Goal: Transaction & Acquisition: Purchase product/service

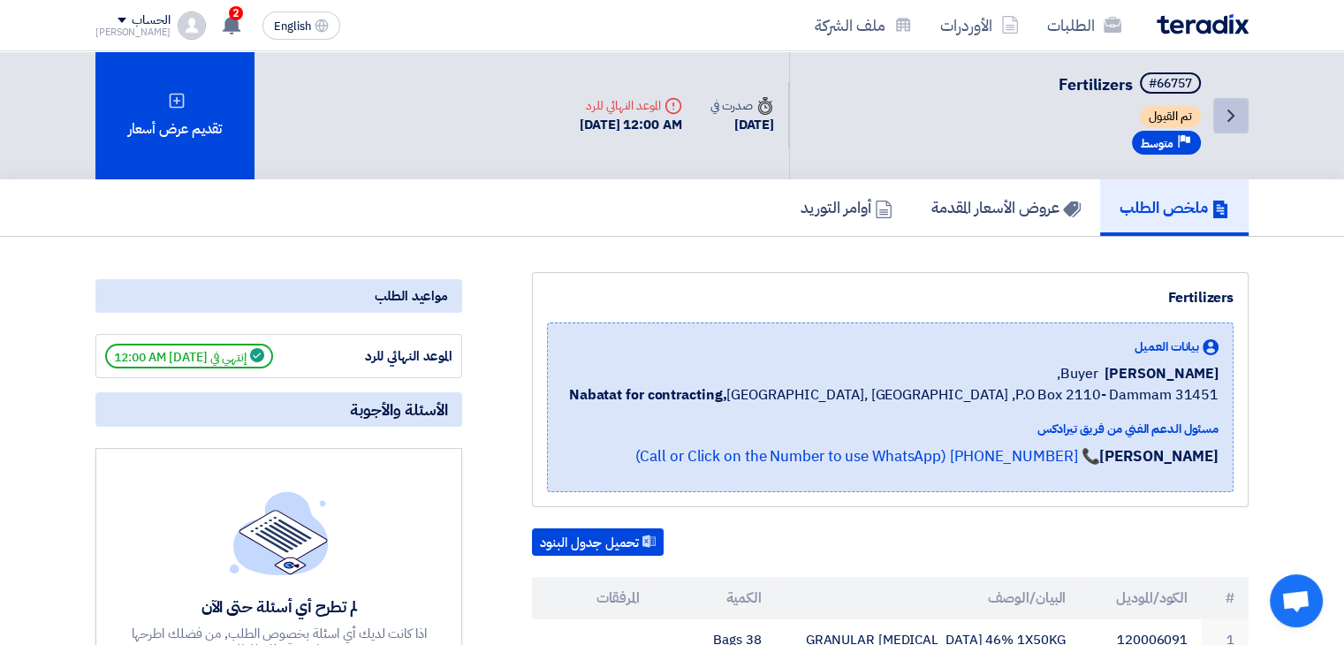
click at [1217, 121] on link "Back" at bounding box center [1230, 115] width 35 height 35
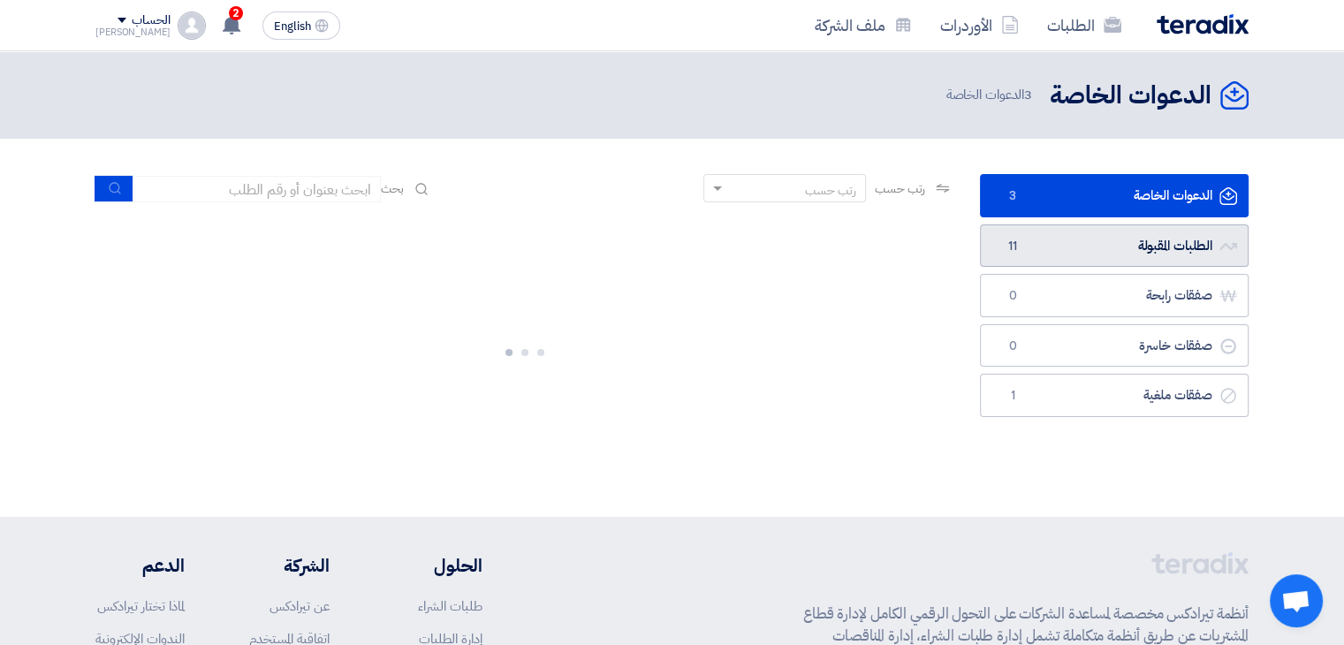
click at [1085, 238] on link "الطلبات المقبولة الطلبات المقبولة 11" at bounding box center [1114, 245] width 269 height 43
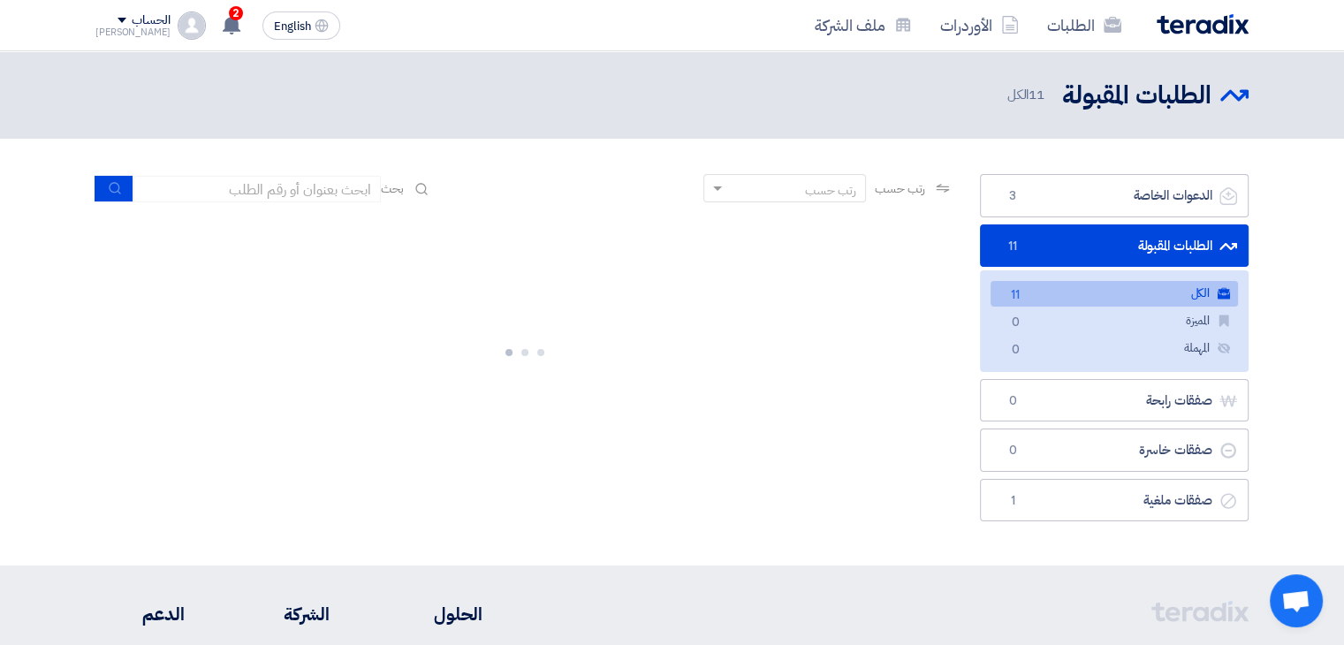
click at [1103, 291] on link "الكل الكل 11" at bounding box center [1113, 294] width 247 height 26
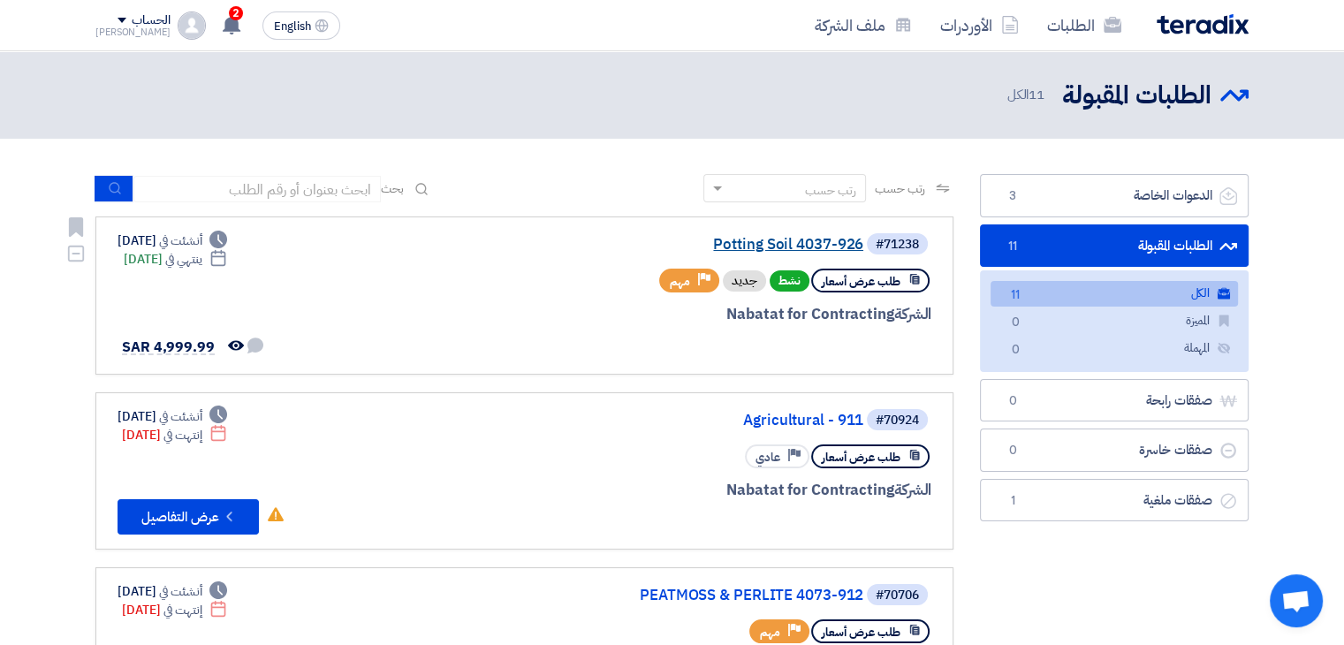
click at [781, 247] on link "Potting Soil 4037-926" at bounding box center [686, 245] width 353 height 16
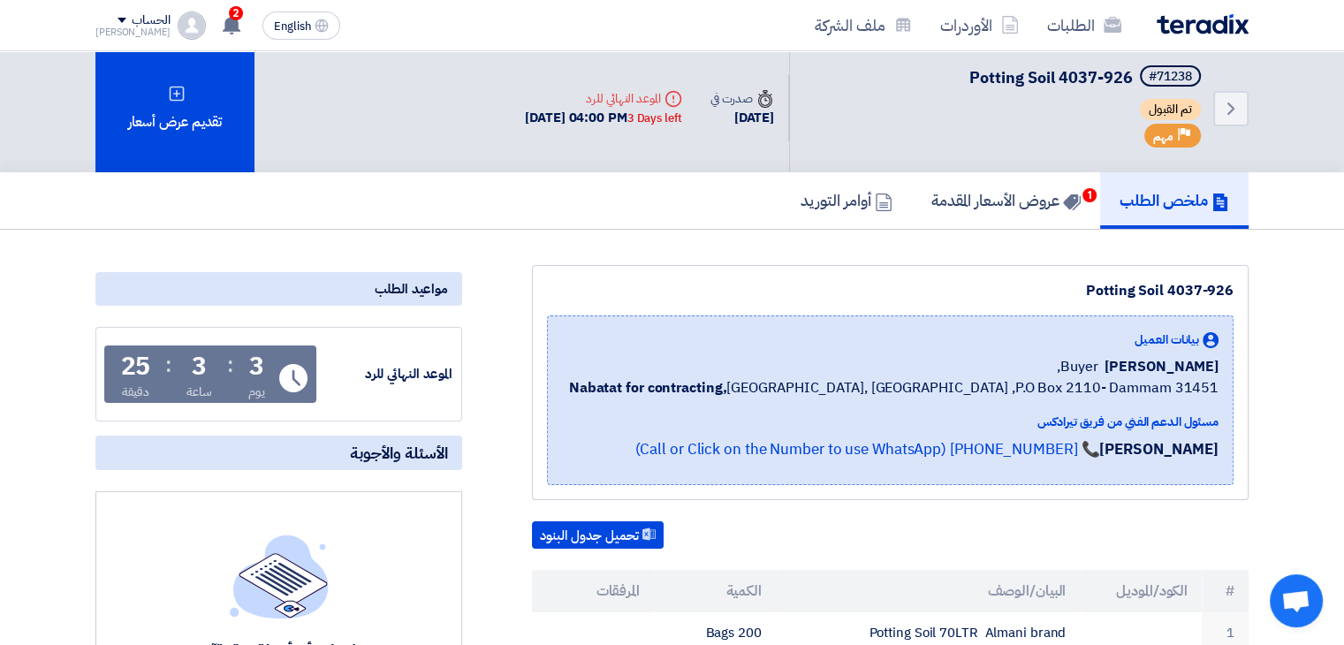
scroll to position [7, 0]
click at [1012, 193] on h5 "عروض الأسعار المقدمة 1" at bounding box center [1005, 200] width 149 height 20
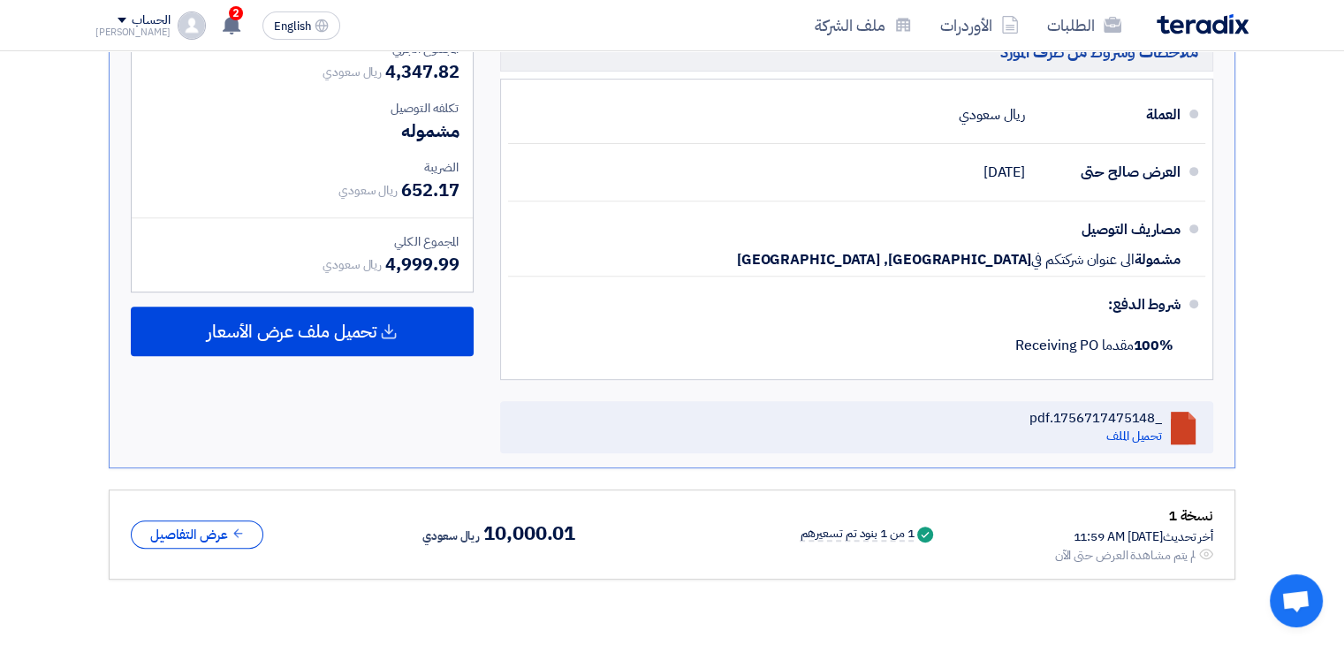
scroll to position [691, 0]
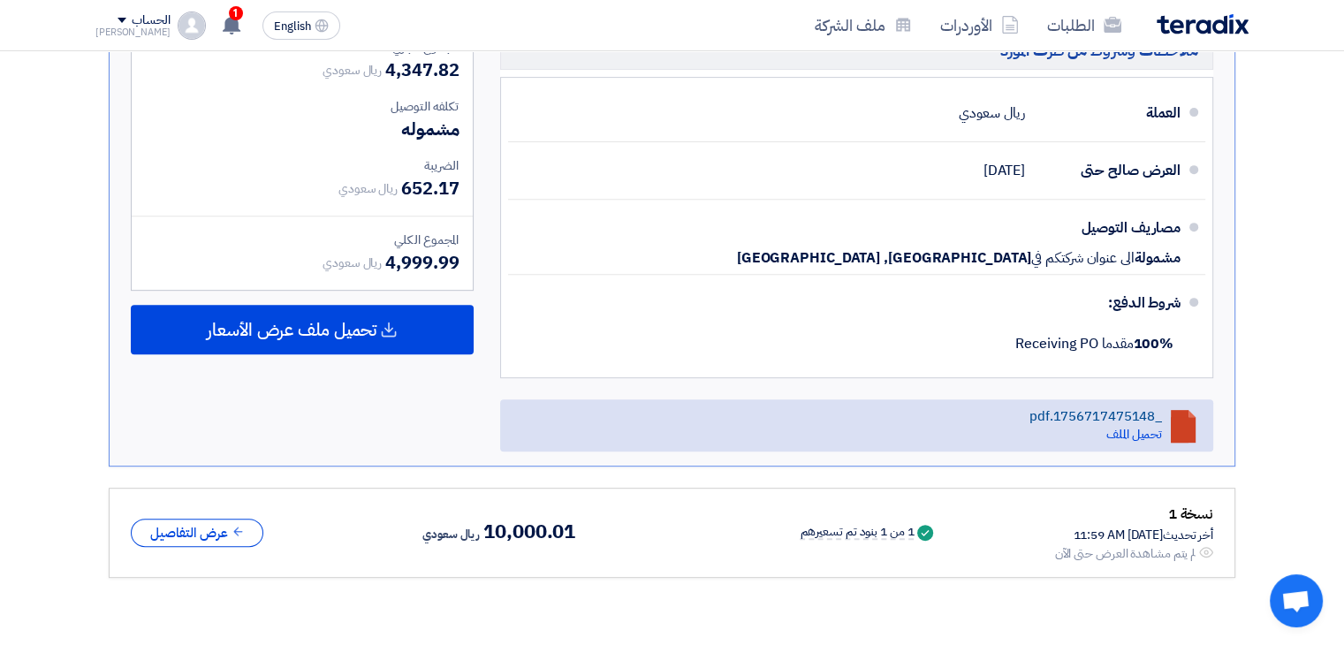
click at [1136, 414] on div "_1756717475148.pdf" at bounding box center [1095, 416] width 133 height 16
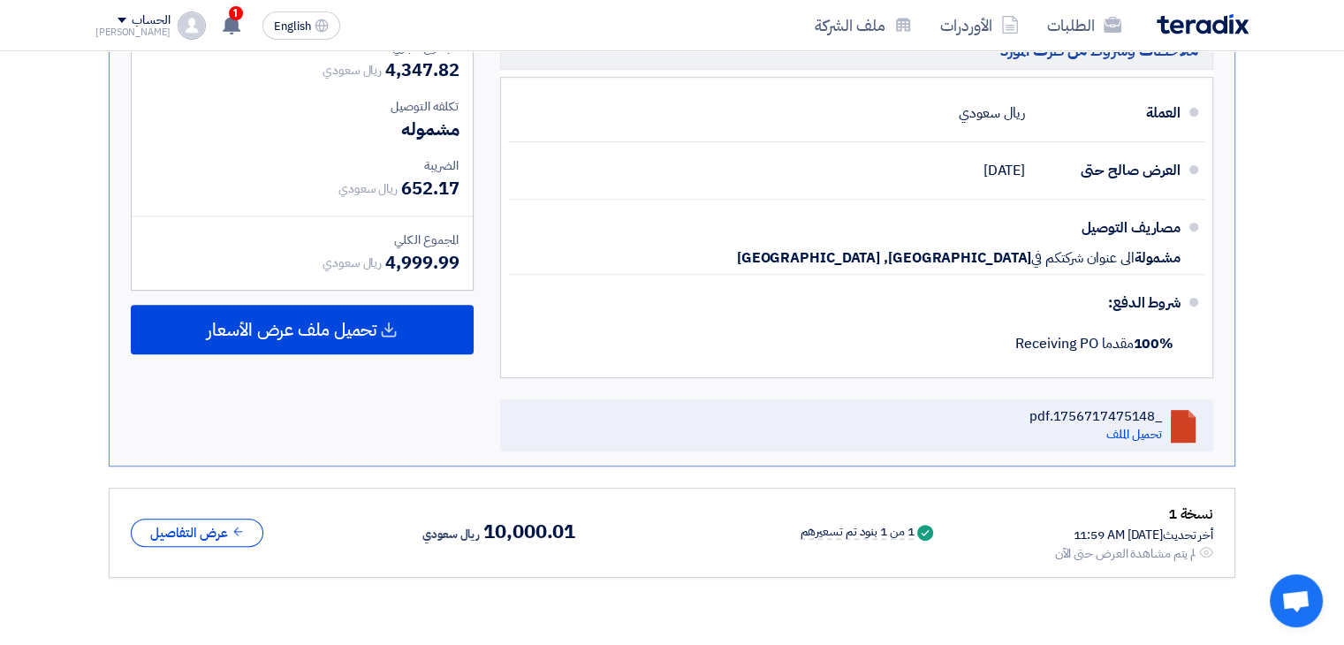
click at [1263, 312] on section "تقديم عرض سعر عرض منافس نسخة 2 أخر تحديث [DATE] 12:04 PM Offer is Seen تمت مشاه…" at bounding box center [672, 97] width 1344 height 1103
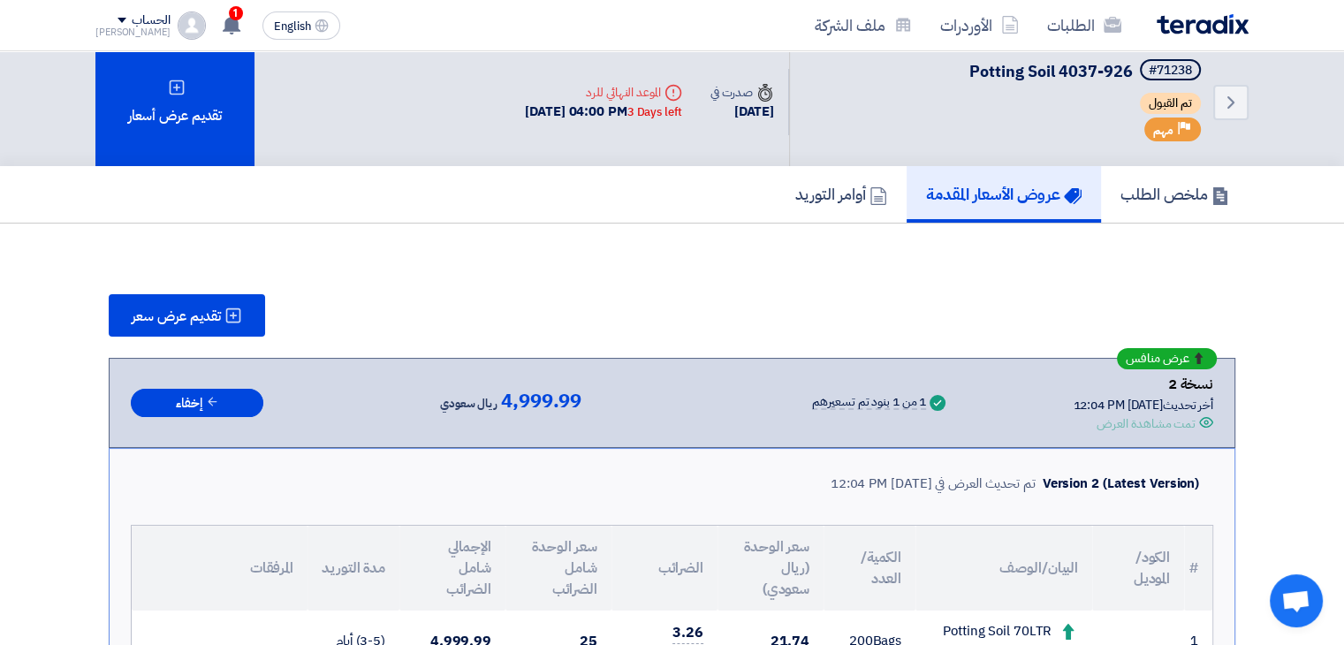
scroll to position [0, 0]
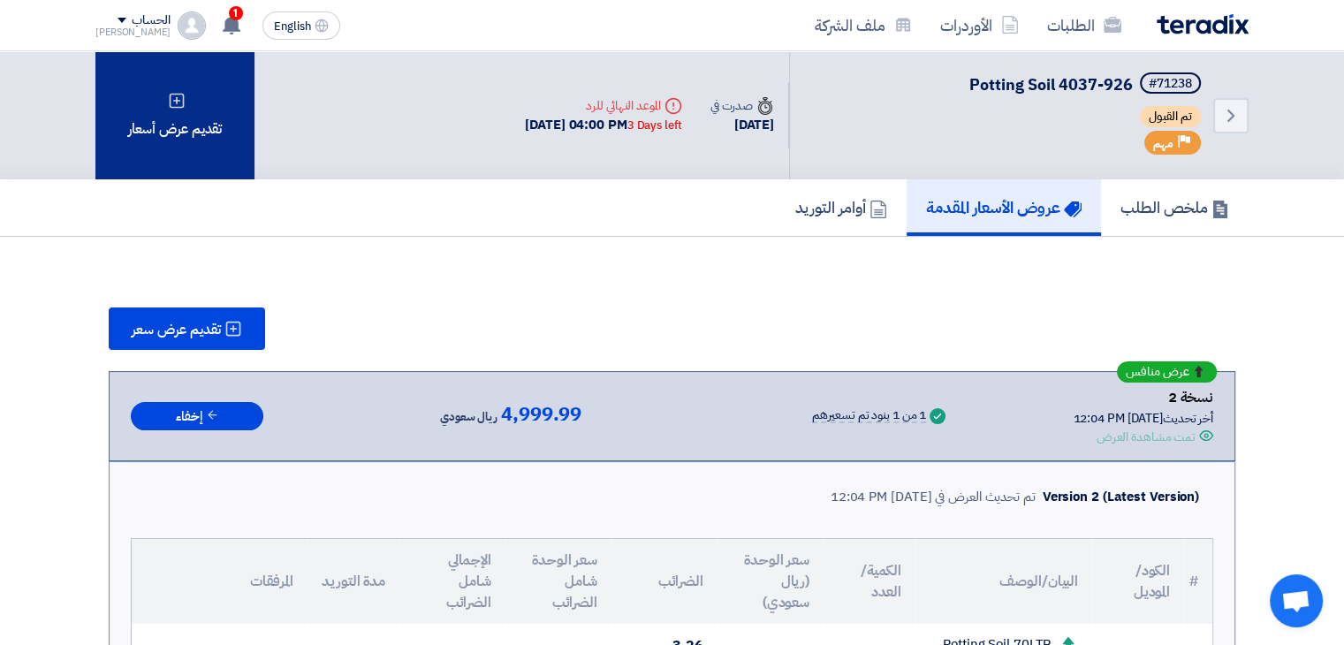
click at [202, 134] on div "تقديم عرض أسعار" at bounding box center [174, 115] width 159 height 128
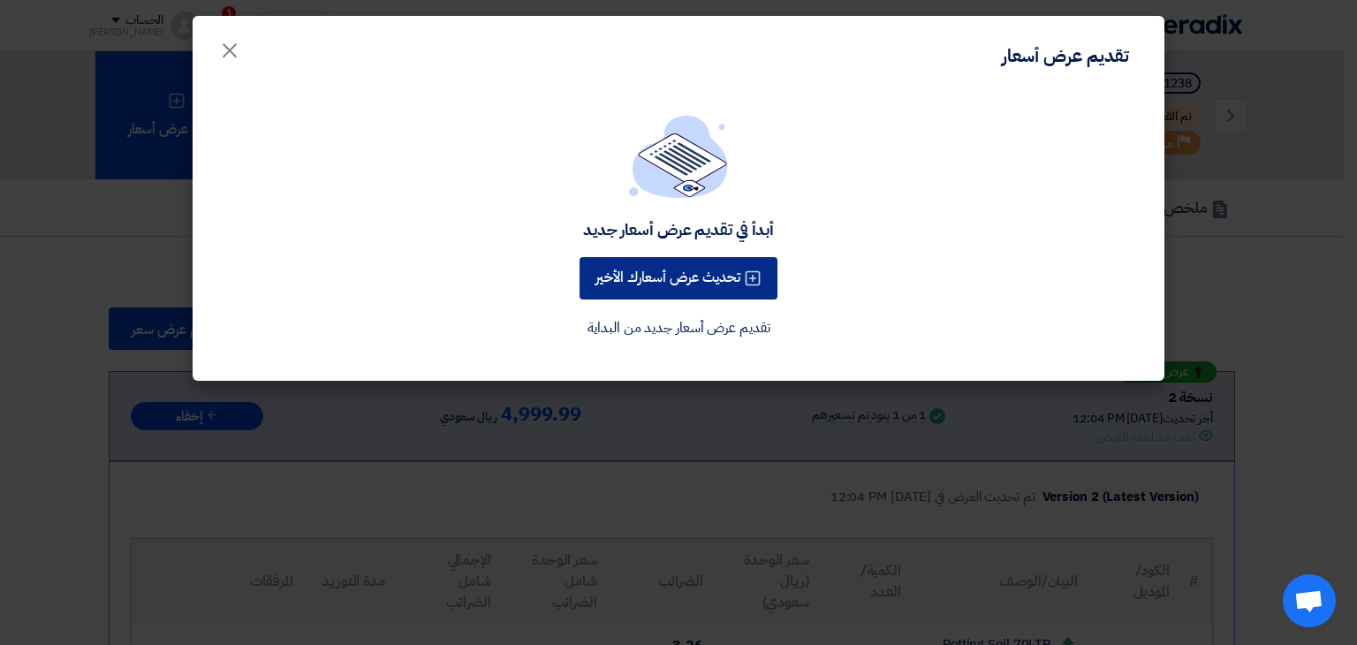
click at [680, 284] on button "تحديث عرض أسعارك الأخير" at bounding box center [679, 278] width 198 height 42
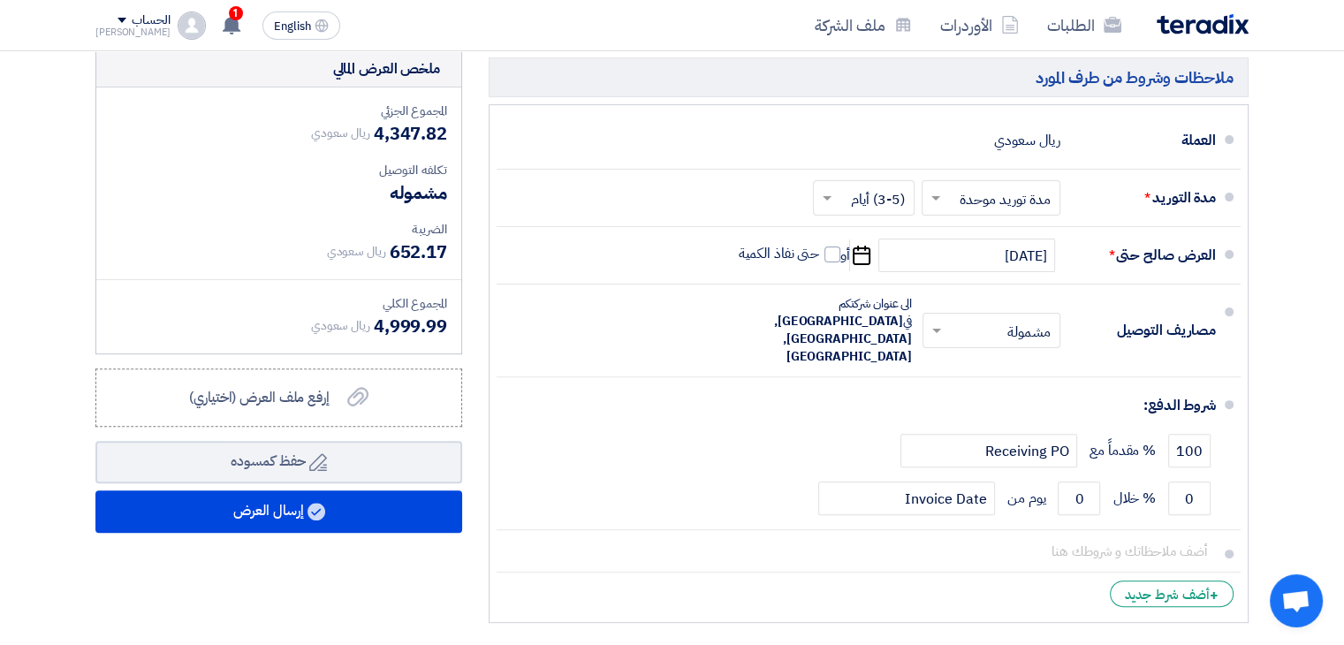
scroll to position [488, 0]
click at [296, 403] on span "إرفع ملف العرض (اختياري)" at bounding box center [259, 397] width 140 height 21
click at [0, 0] on input "إرفع ملف العرض (اختياري) إرفع ملف العرض (اختياري)" at bounding box center [0, 0] width 0 height 0
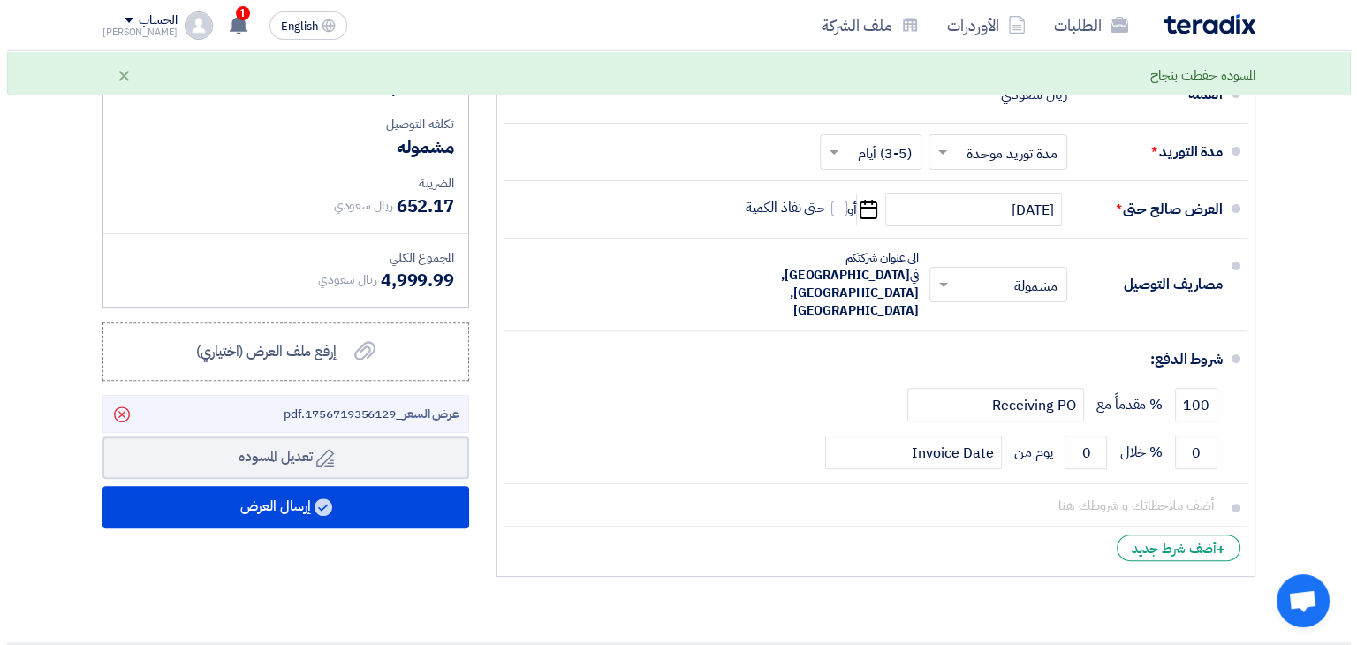
scroll to position [530, 0]
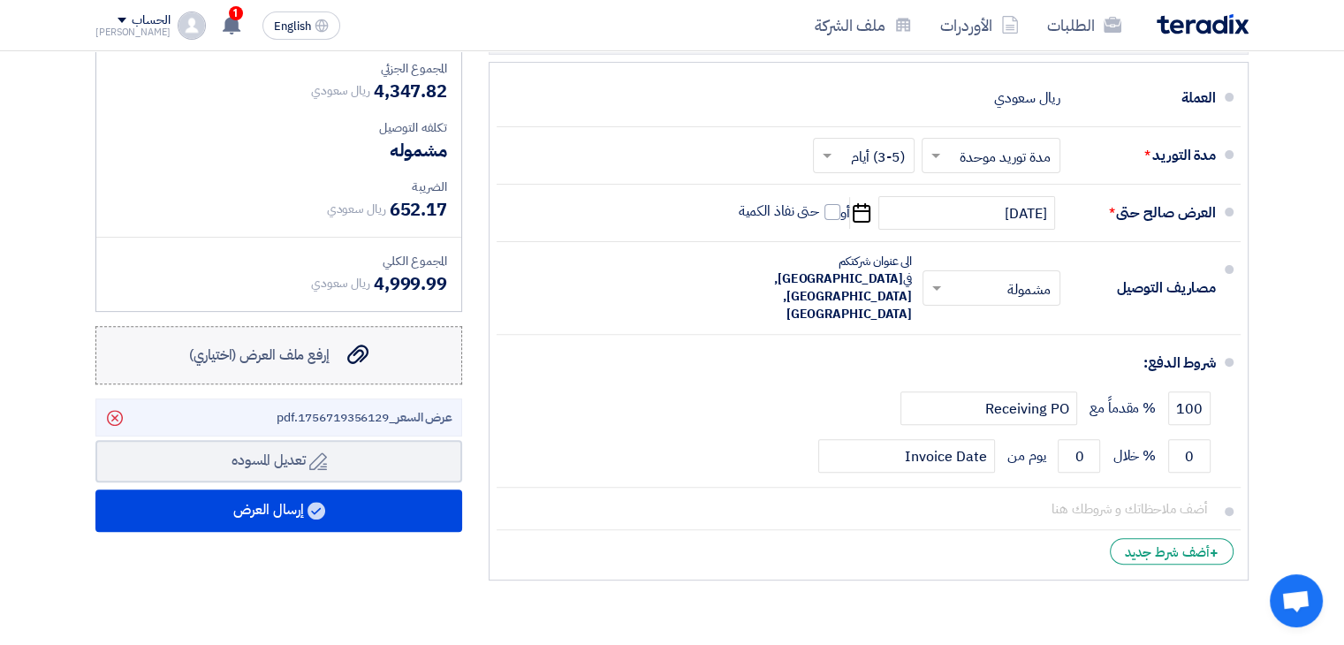
click at [233, 358] on span "إرفع ملف العرض (اختياري)" at bounding box center [259, 355] width 140 height 21
click at [0, 0] on input "إرفع ملف العرض (اختياري) إرفع ملف العرض (اختياري)" at bounding box center [0, 0] width 0 height 0
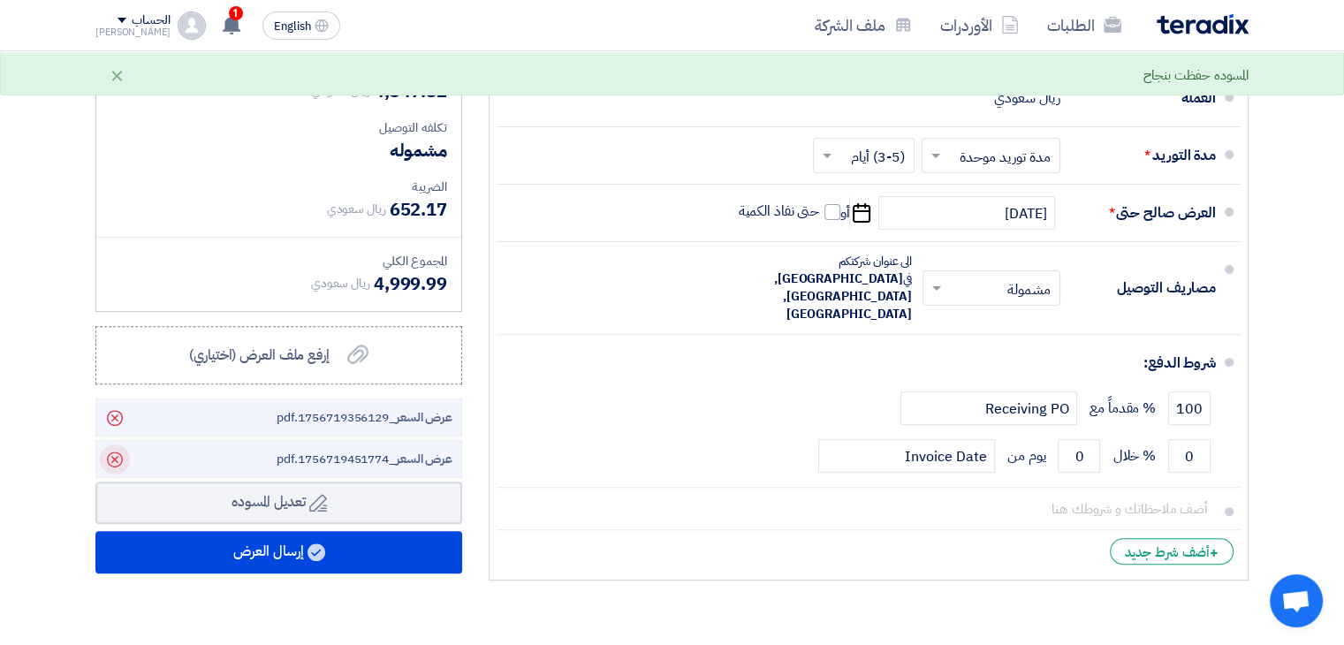
click at [117, 460] on icon "Delete" at bounding box center [115, 459] width 30 height 30
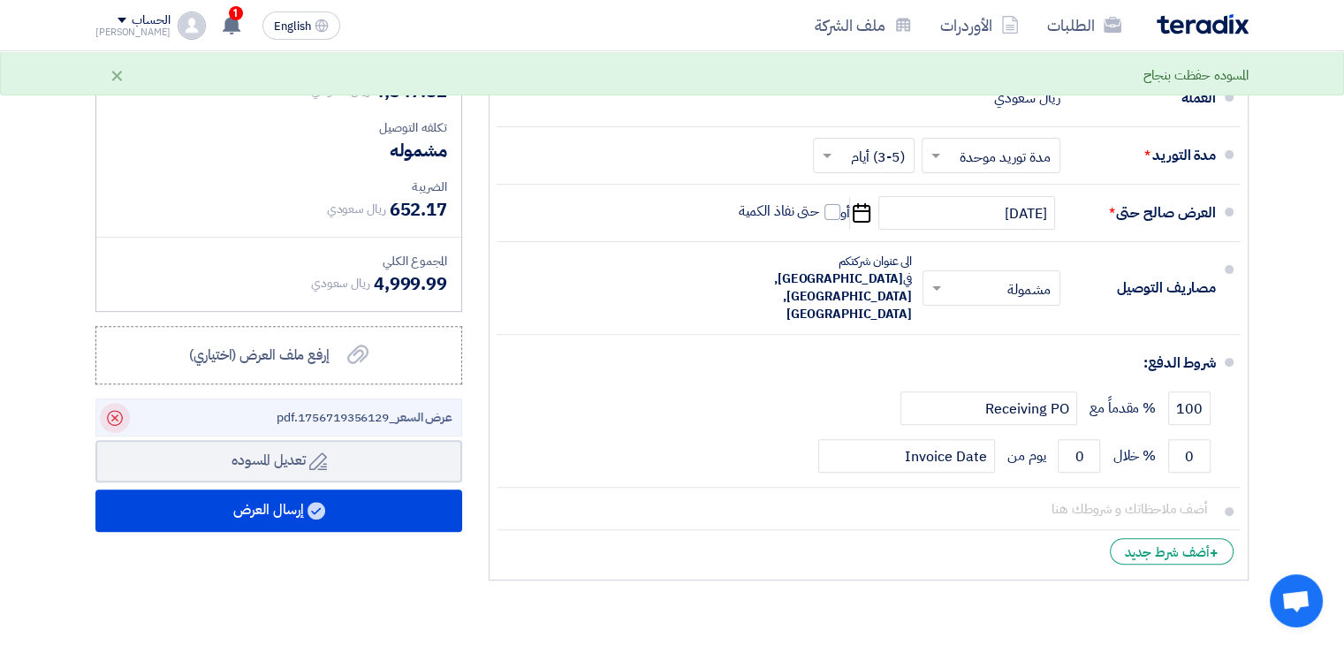
click at [117, 410] on use at bounding box center [115, 418] width 16 height 16
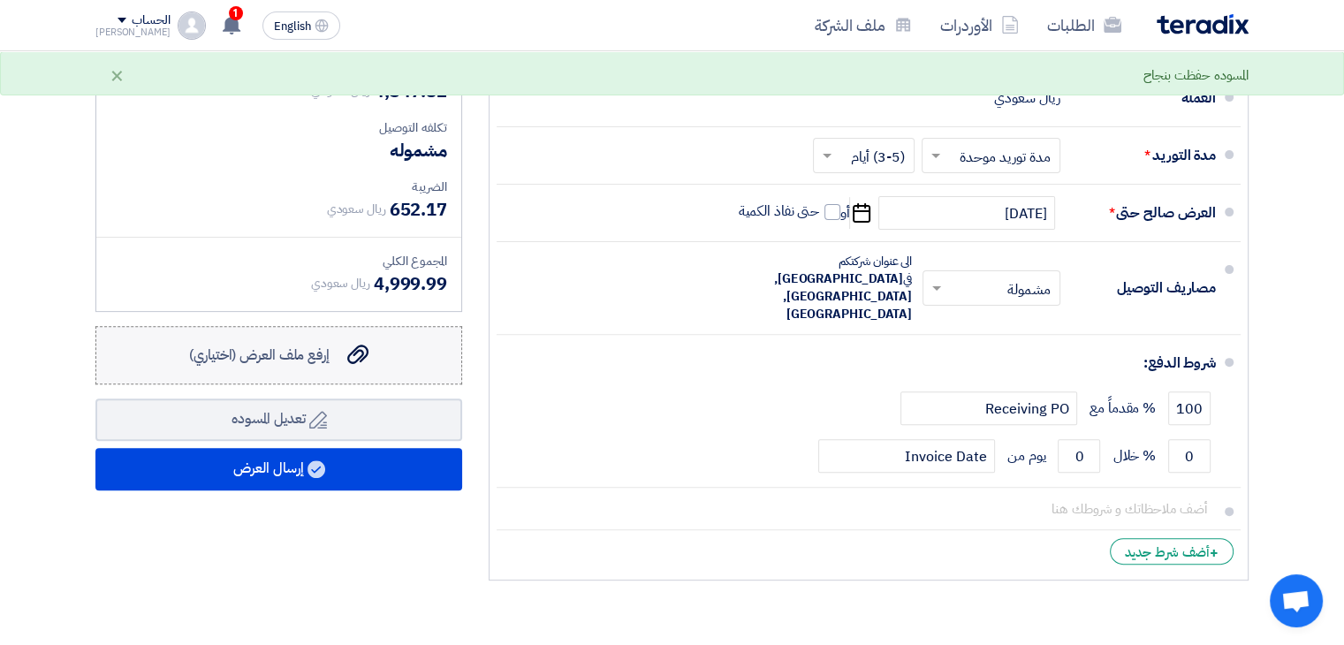
click at [230, 374] on label "إرفع ملف العرض (اختياري) إرفع ملف العرض (اختياري)" at bounding box center [278, 355] width 367 height 58
click at [0, 0] on input "إرفع ملف العرض (اختياري) إرفع ملف العرض (اختياري)" at bounding box center [0, 0] width 0 height 0
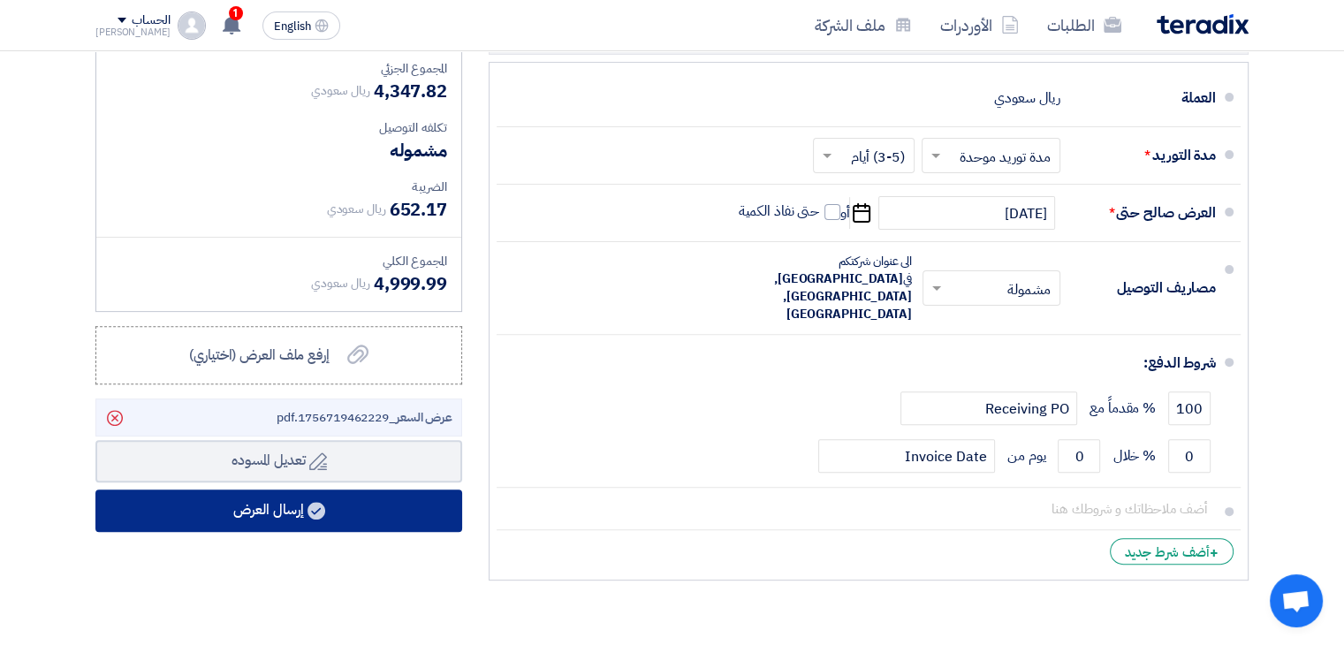
click at [299, 520] on button "إرسال العرض" at bounding box center [278, 510] width 367 height 42
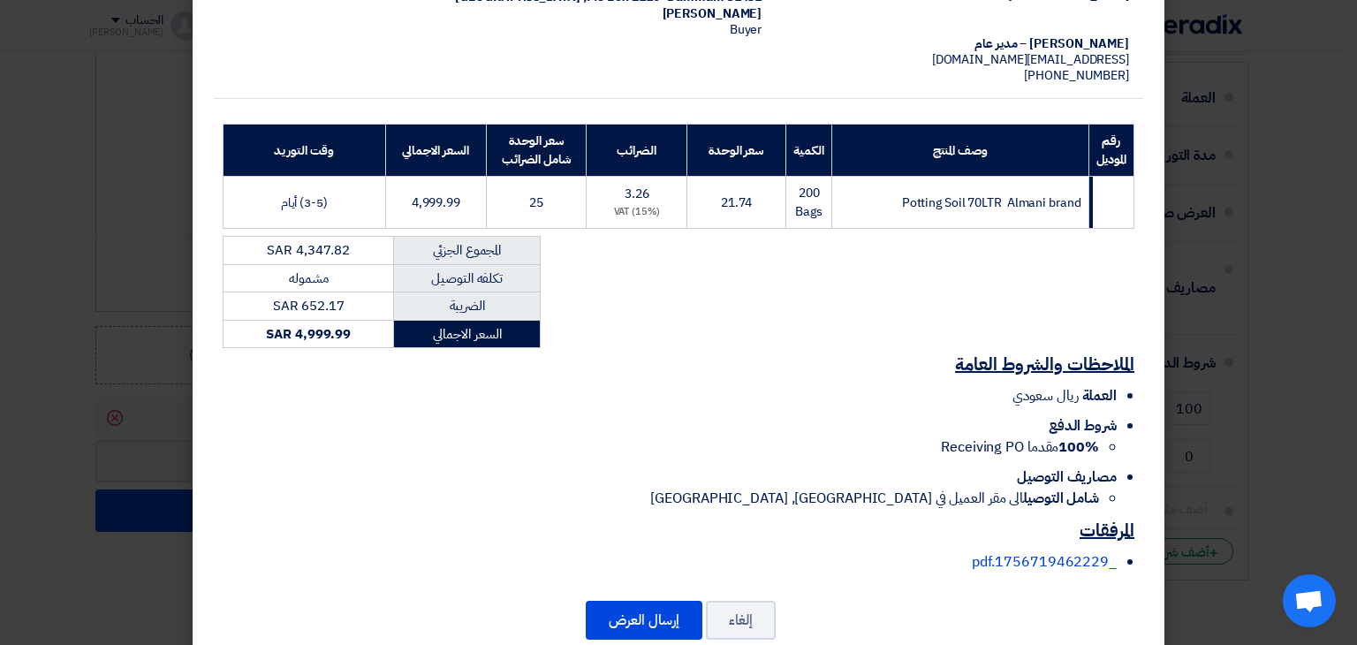
scroll to position [215, 0]
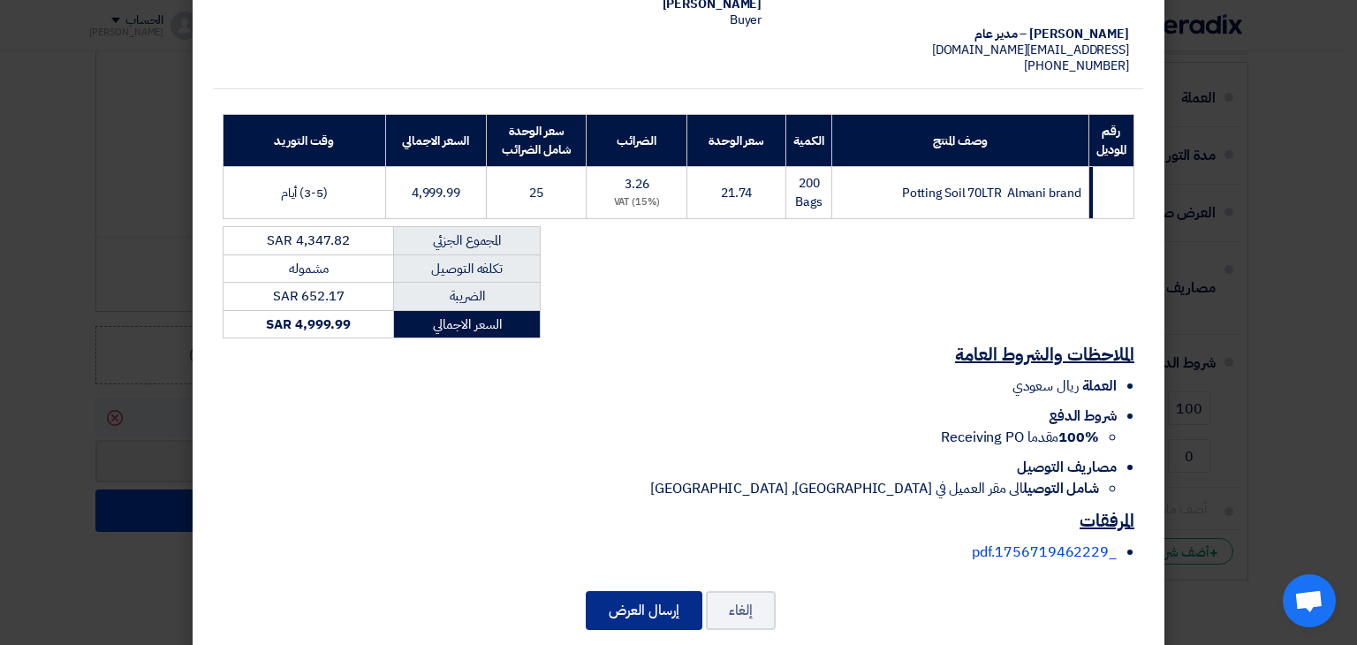
click at [629, 601] on button "إرسال العرض" at bounding box center [644, 610] width 117 height 39
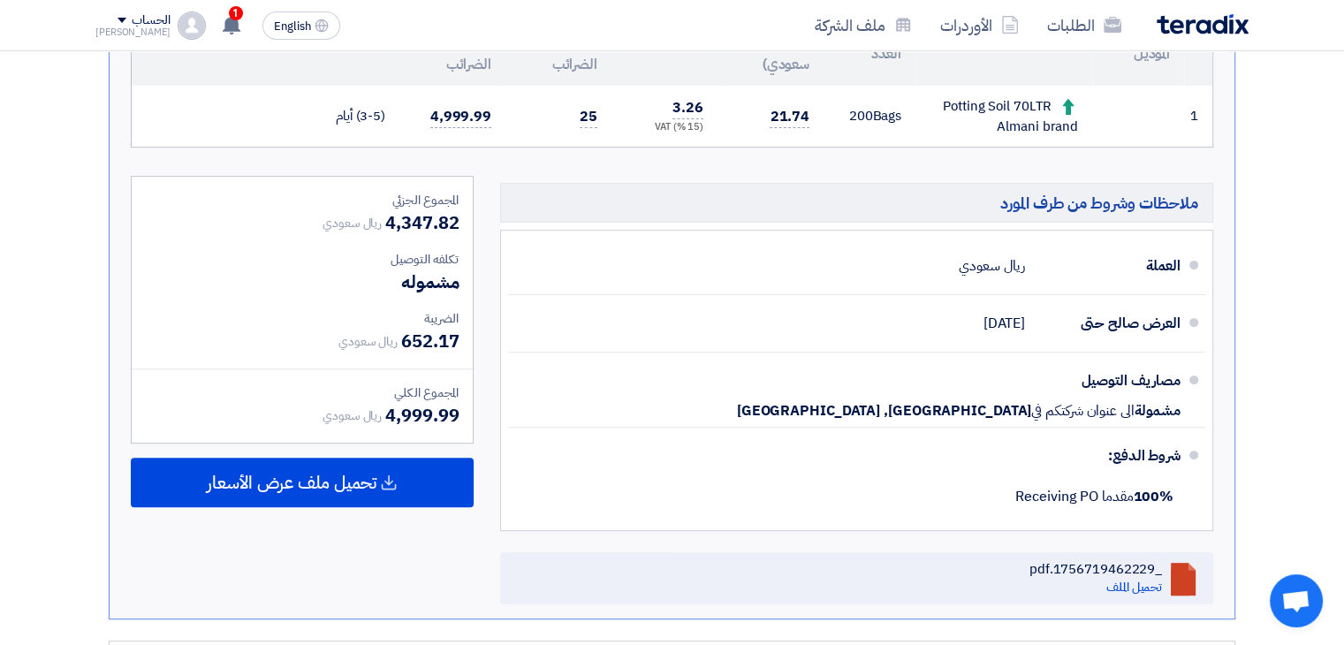
scroll to position [528, 0]
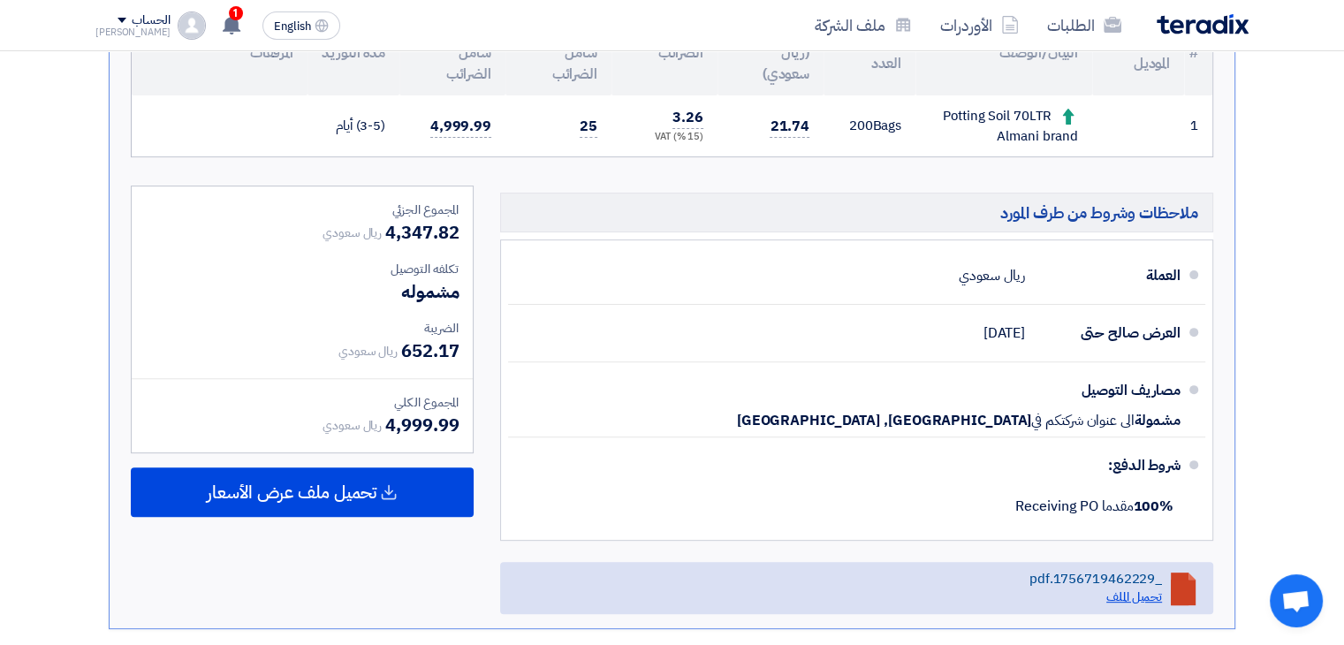
click at [1151, 591] on link "تحميل الملف" at bounding box center [1134, 597] width 56 height 19
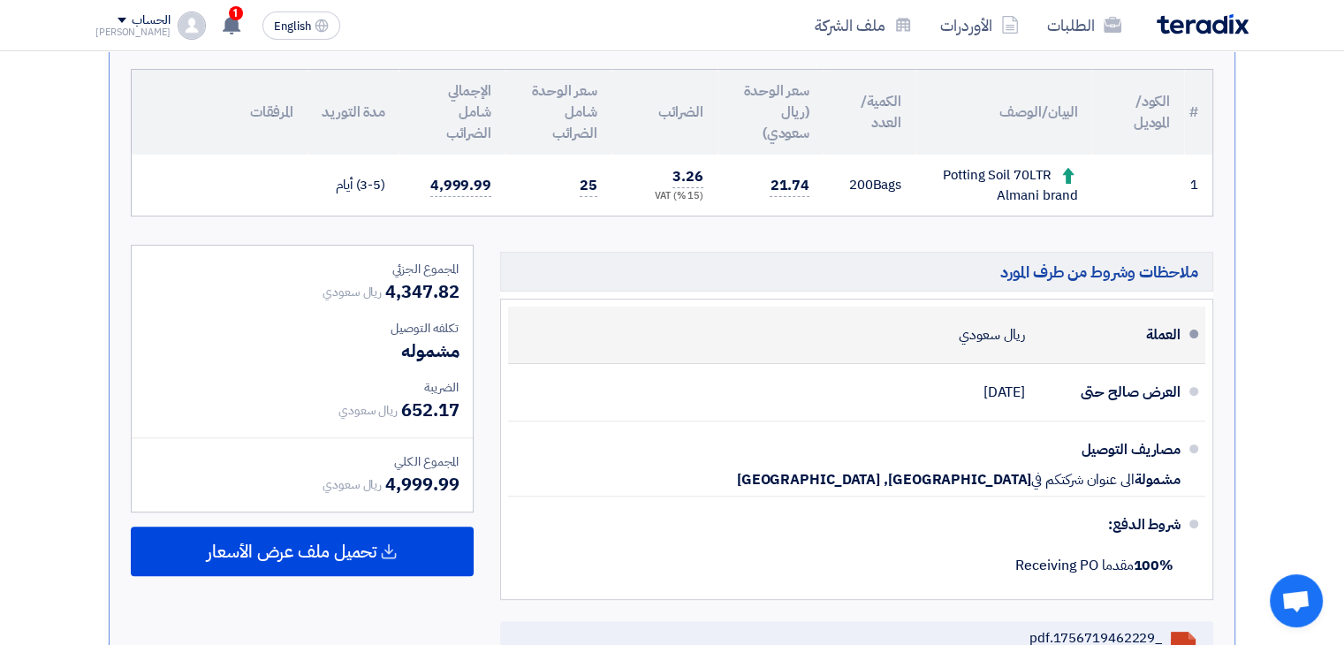
scroll to position [0, 0]
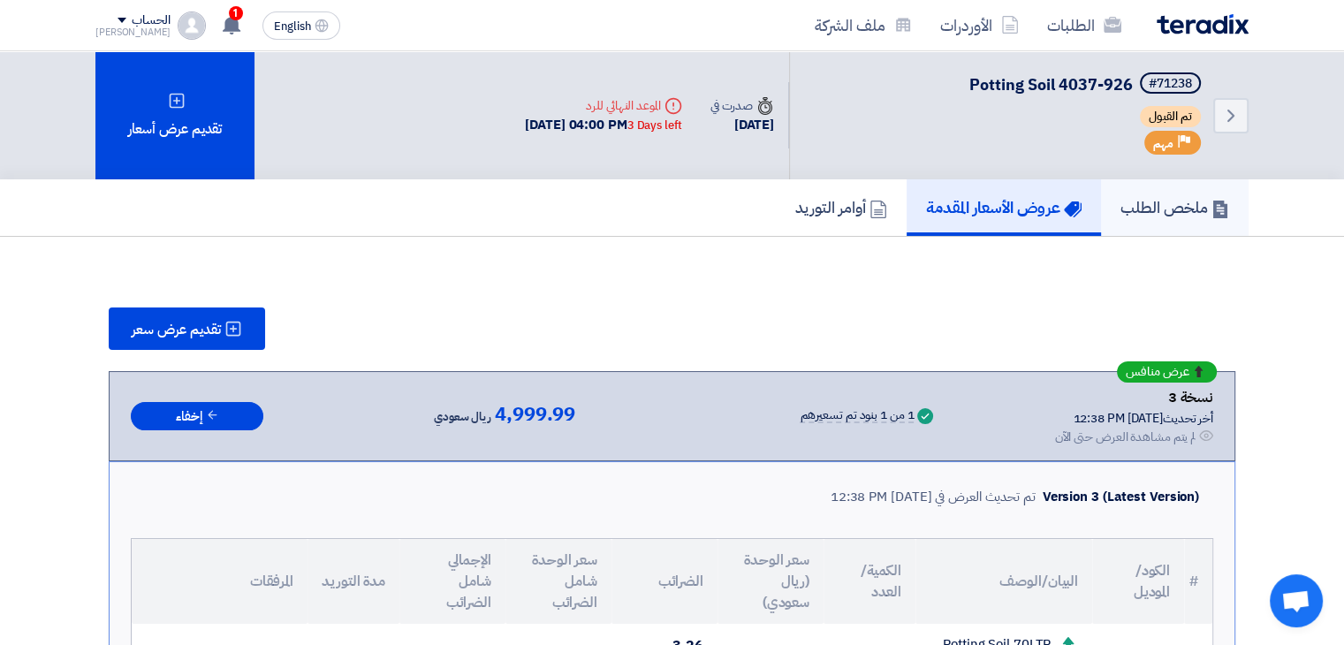
click at [1149, 202] on h5 "ملخص الطلب" at bounding box center [1174, 207] width 109 height 20
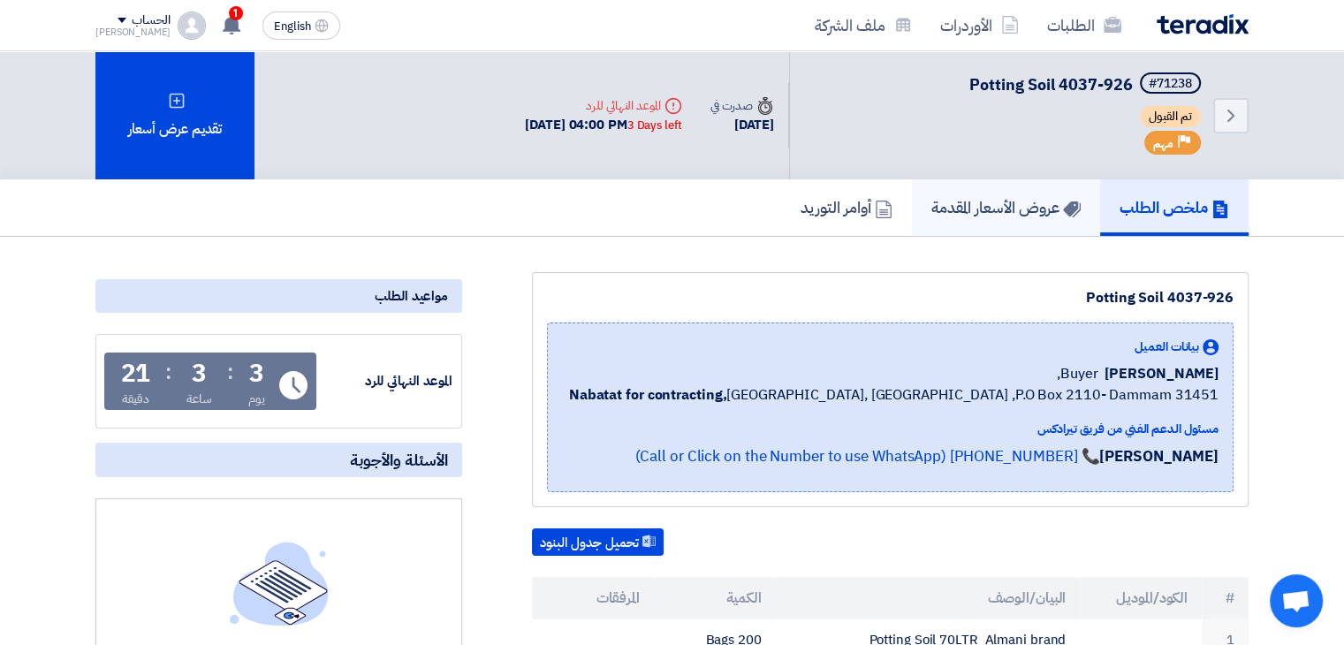
click at [1037, 208] on h5 "عروض الأسعار المقدمة" at bounding box center [1005, 207] width 149 height 20
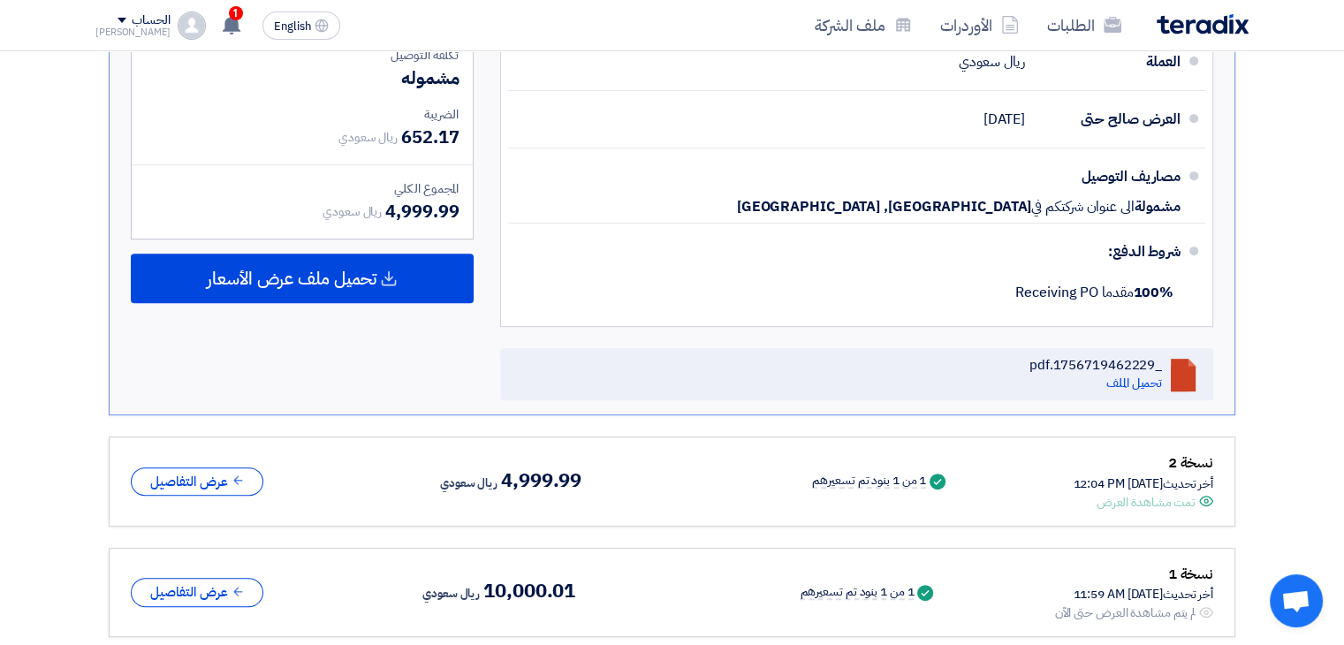
scroll to position [742, 0]
click at [223, 584] on button "عرض التفاصيل" at bounding box center [197, 592] width 133 height 29
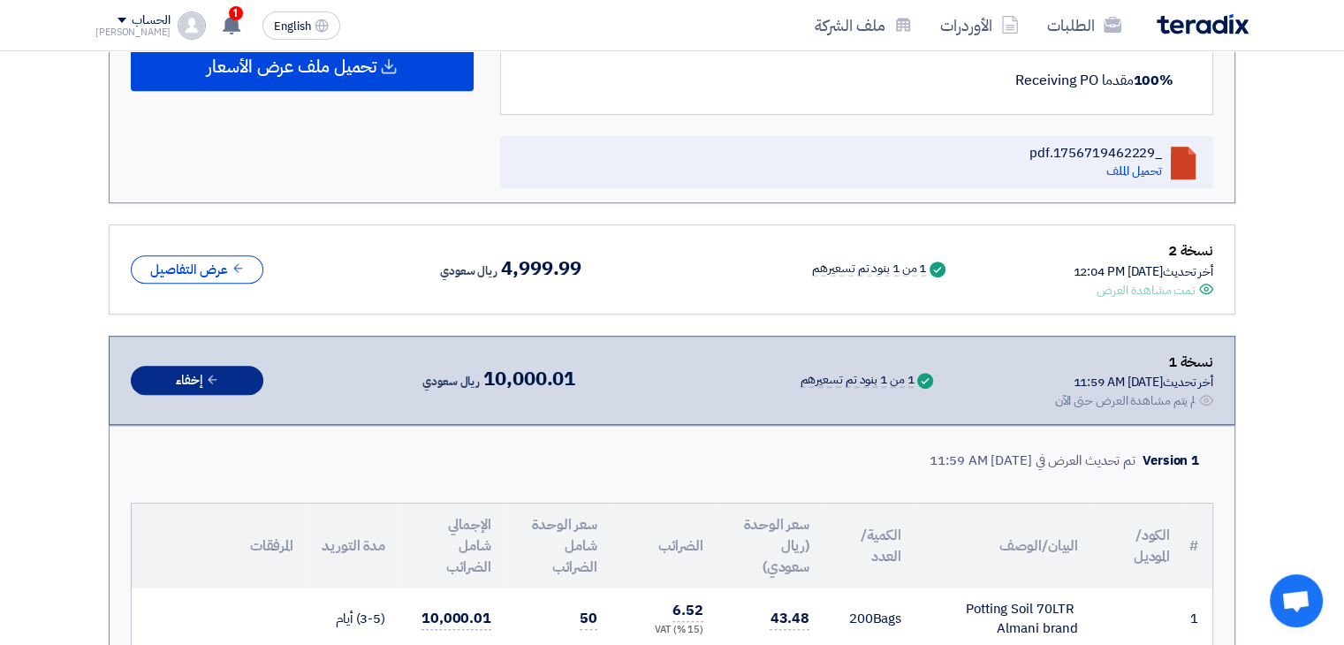
scroll to position [956, 0]
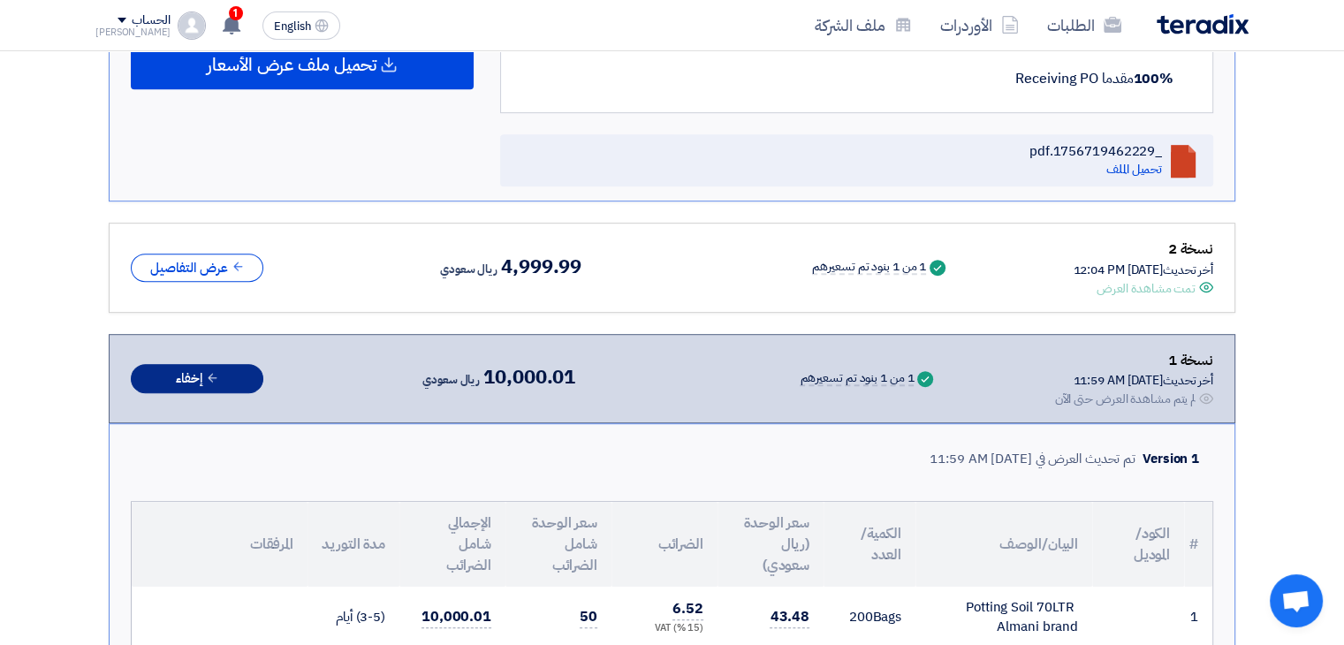
click at [191, 374] on button "إخفاء" at bounding box center [197, 378] width 133 height 29
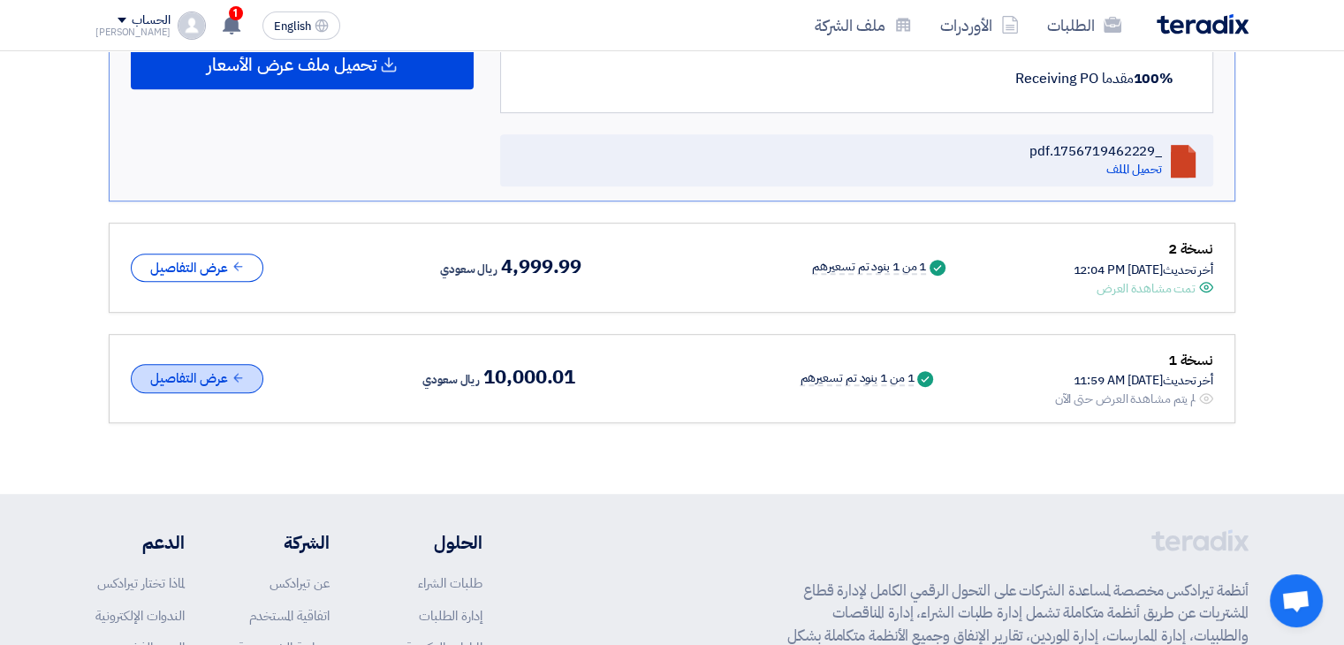
click at [191, 374] on button "عرض التفاصيل" at bounding box center [197, 378] width 133 height 29
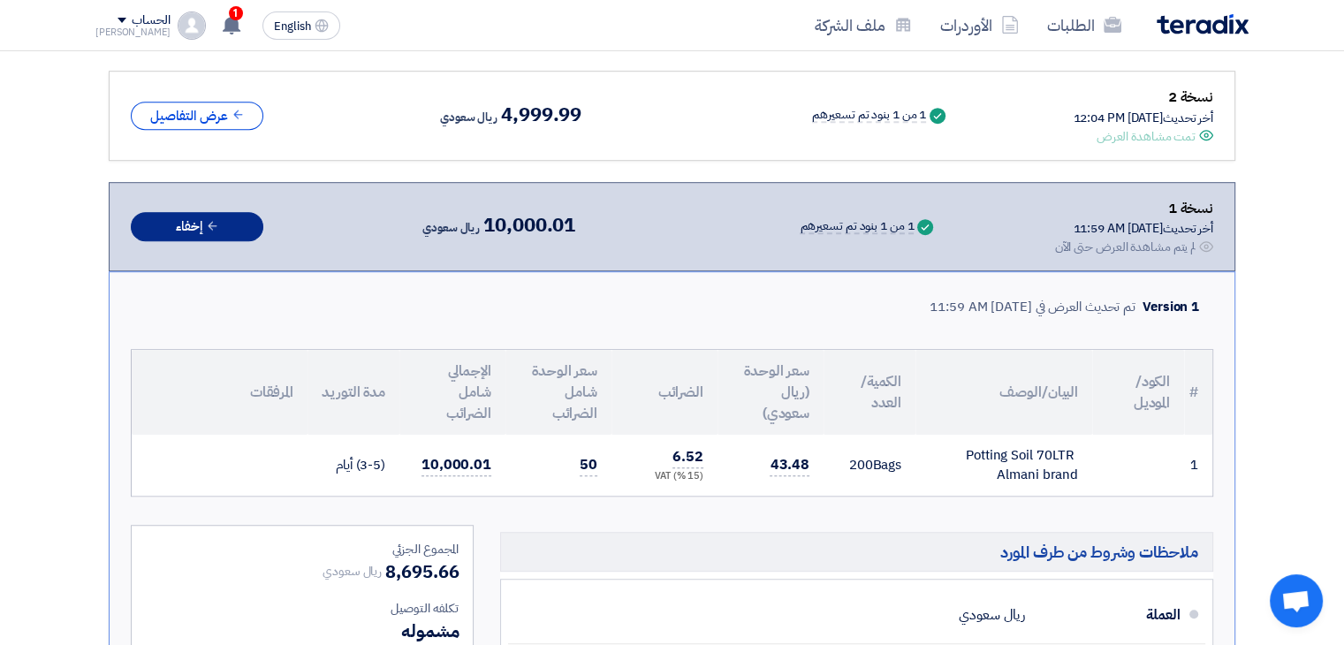
scroll to position [1095, 0]
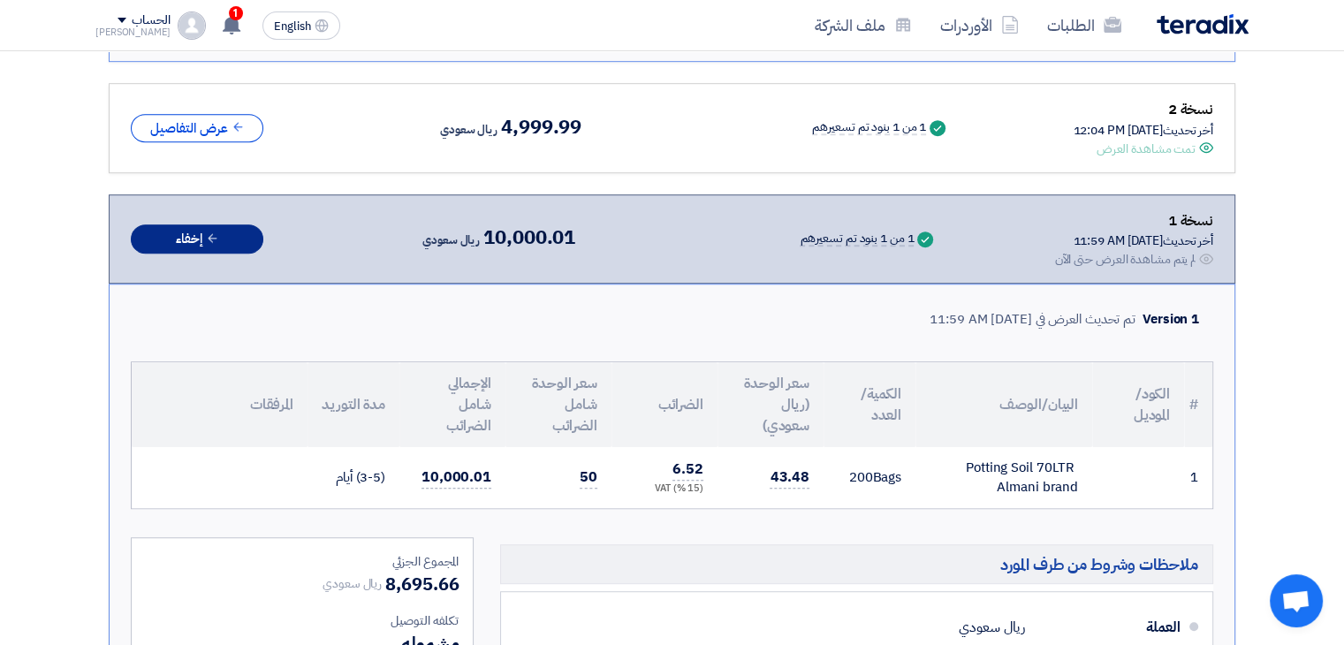
click at [199, 238] on button "إخفاء" at bounding box center [197, 238] width 133 height 29
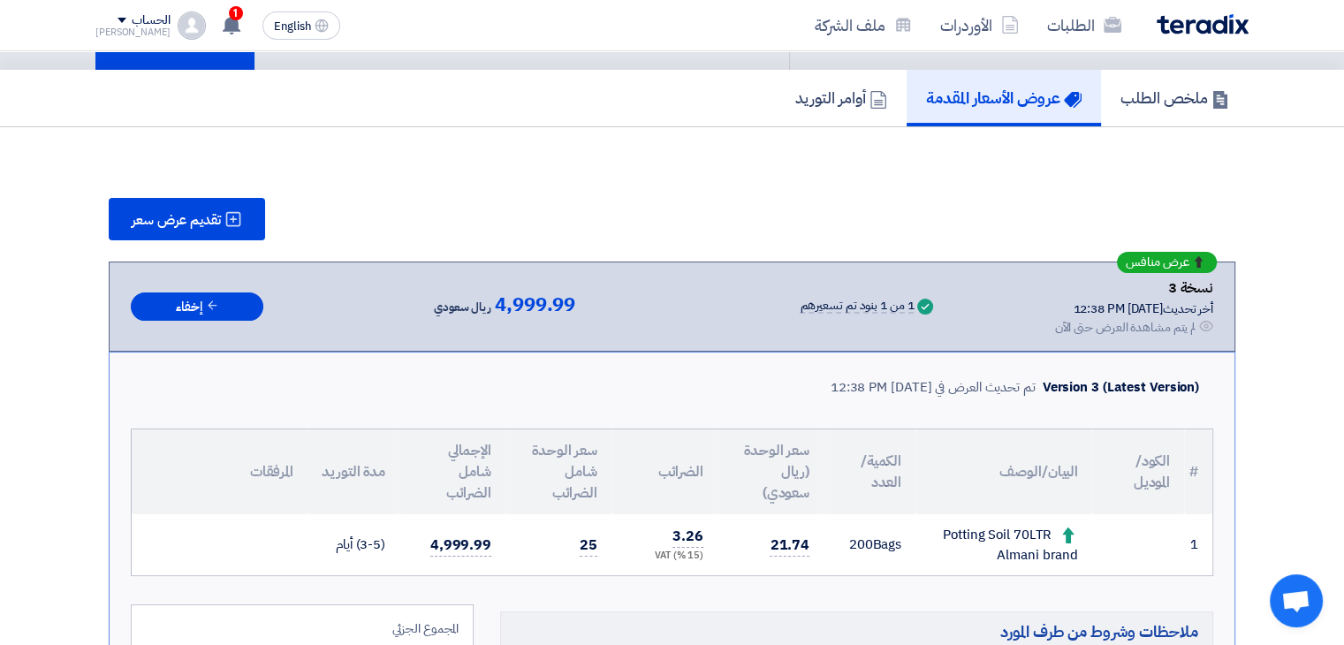
scroll to position [91, 0]
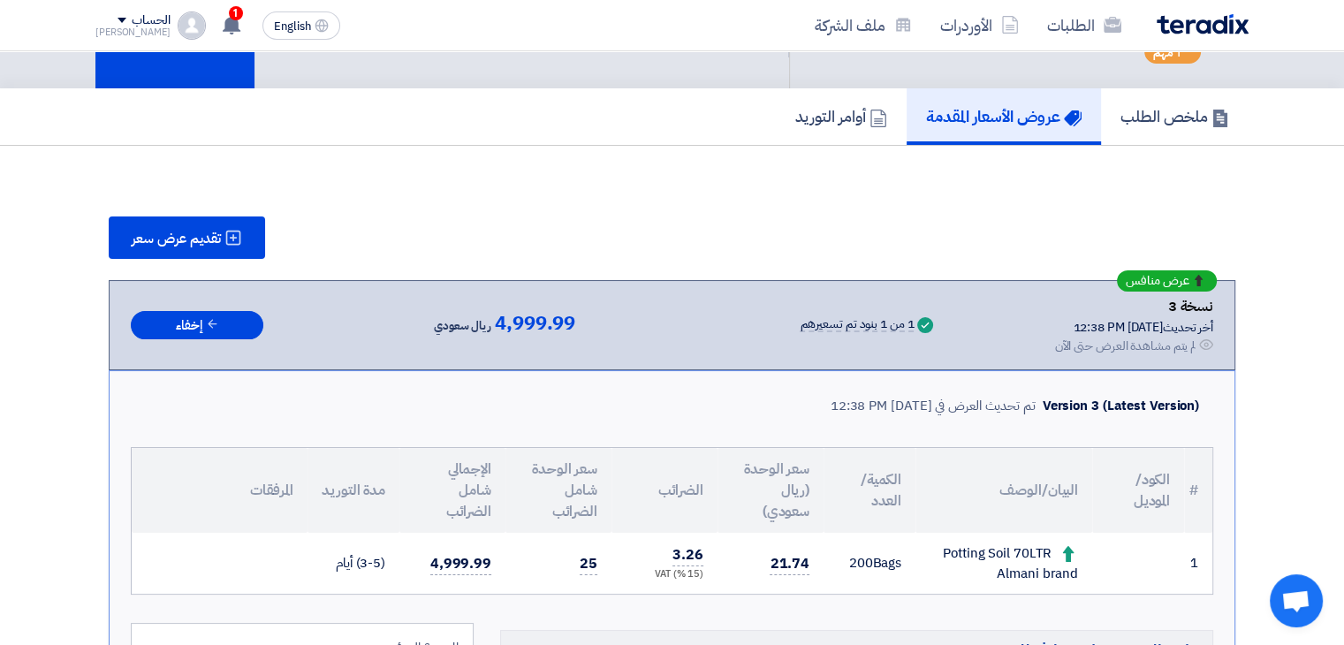
click at [1194, 25] on img at bounding box center [1202, 24] width 92 height 20
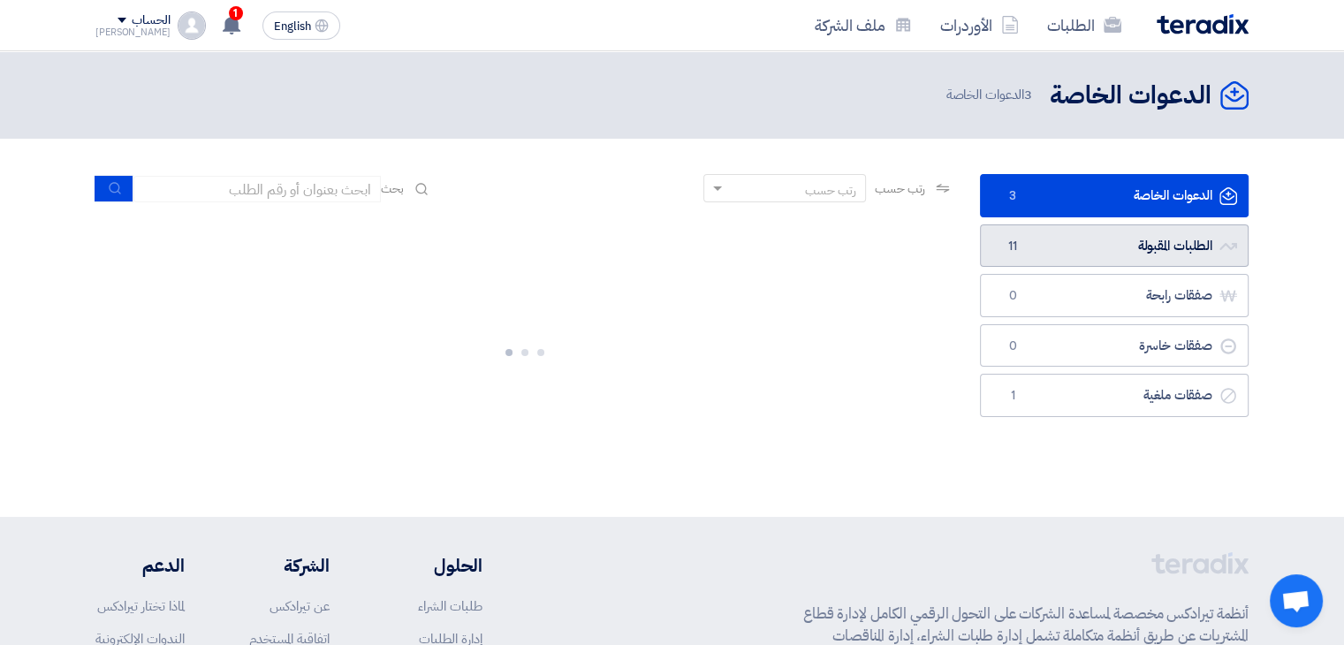
click at [1103, 239] on link "الطلبات المقبولة الطلبات المقبولة 11" at bounding box center [1114, 245] width 269 height 43
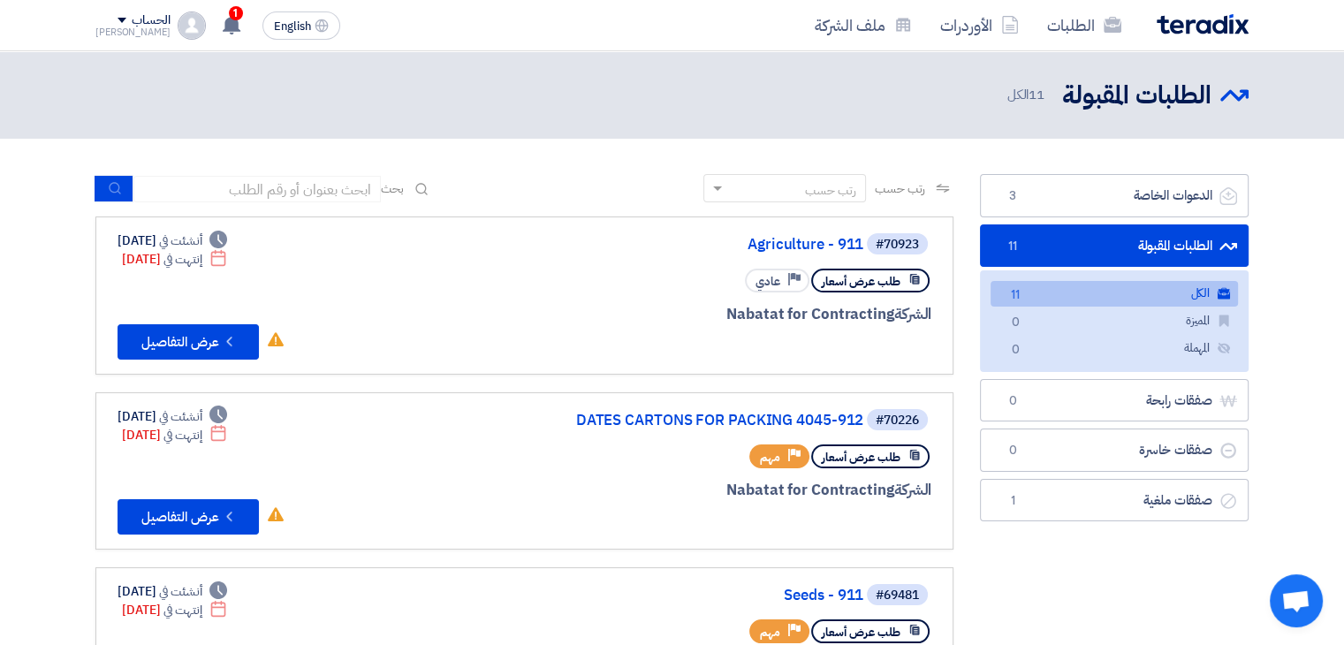
click at [1134, 293] on link "الكل الكل 11" at bounding box center [1113, 294] width 247 height 26
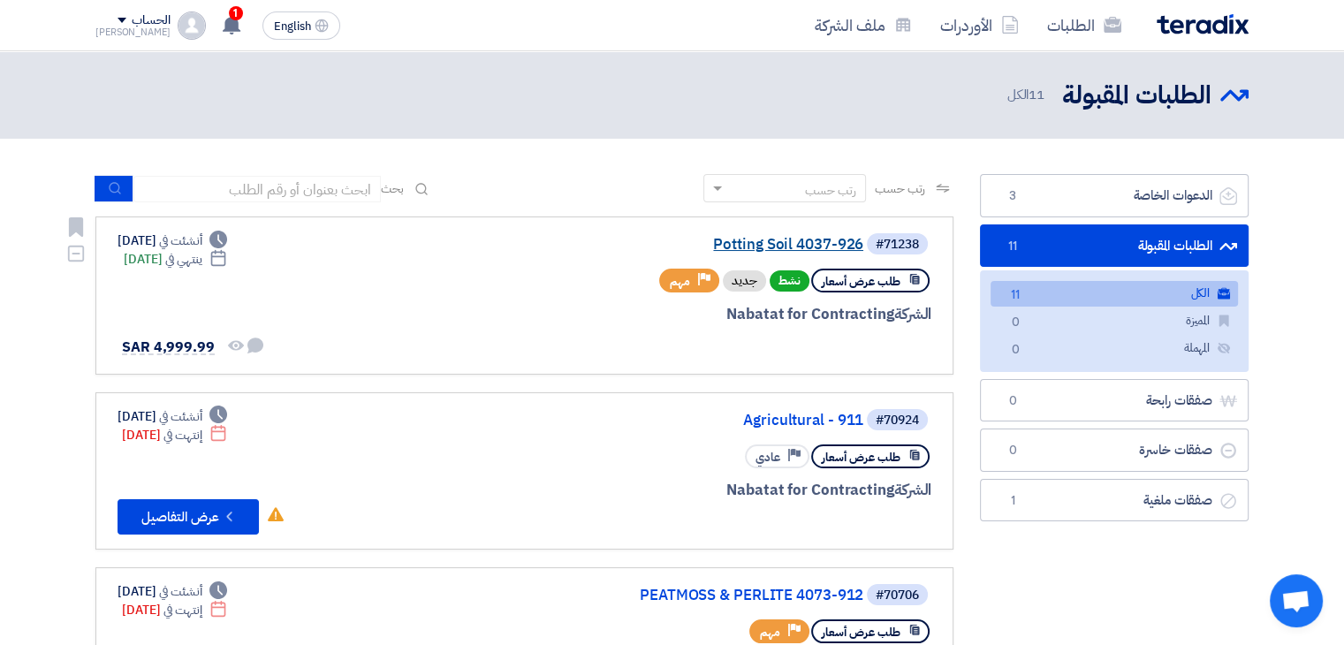
click at [790, 246] on link "Potting Soil 4037-926" at bounding box center [686, 245] width 353 height 16
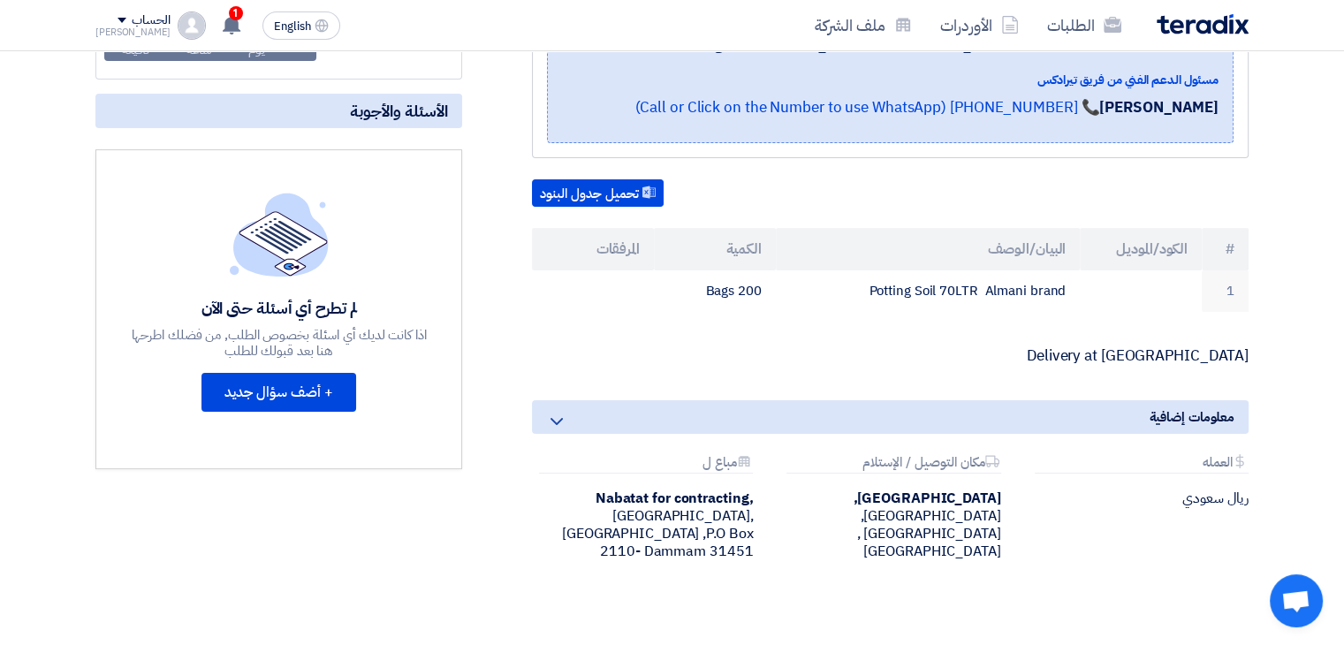
scroll to position [343, 0]
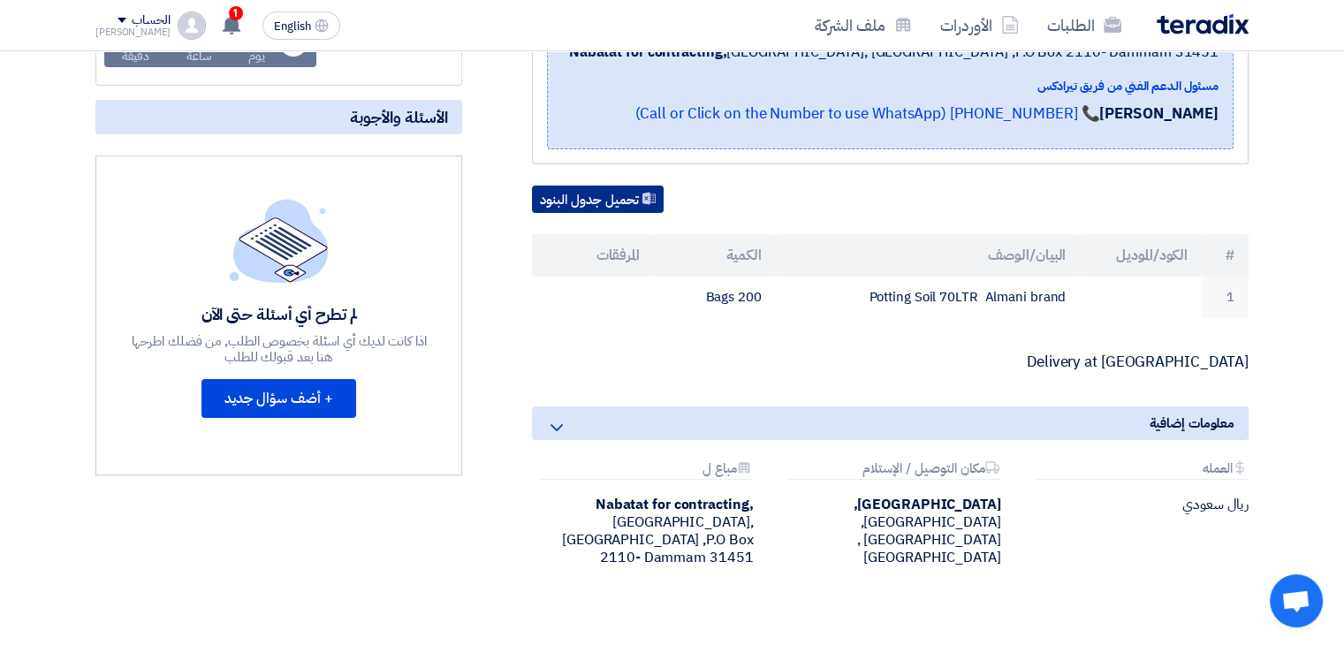
click at [641, 199] on button "تحميل جدول البنود" at bounding box center [598, 200] width 132 height 28
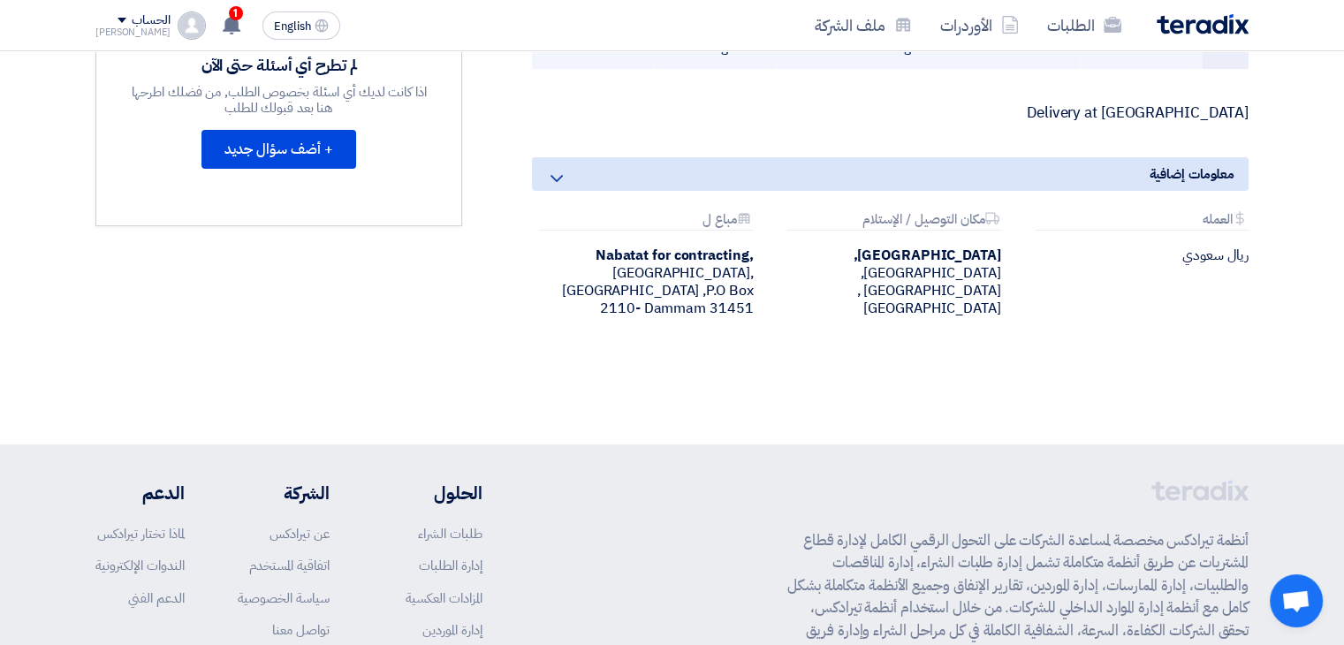
scroll to position [593, 0]
click at [403, 298] on div "مواعيد الطلب الموعد النهائي للرد Time Remaining 3 يوم : 3 ساعة : 20 دقيقة الأسئ…" at bounding box center [278, 18] width 393 height 679
